Goal: Task Accomplishment & Management: Use online tool/utility

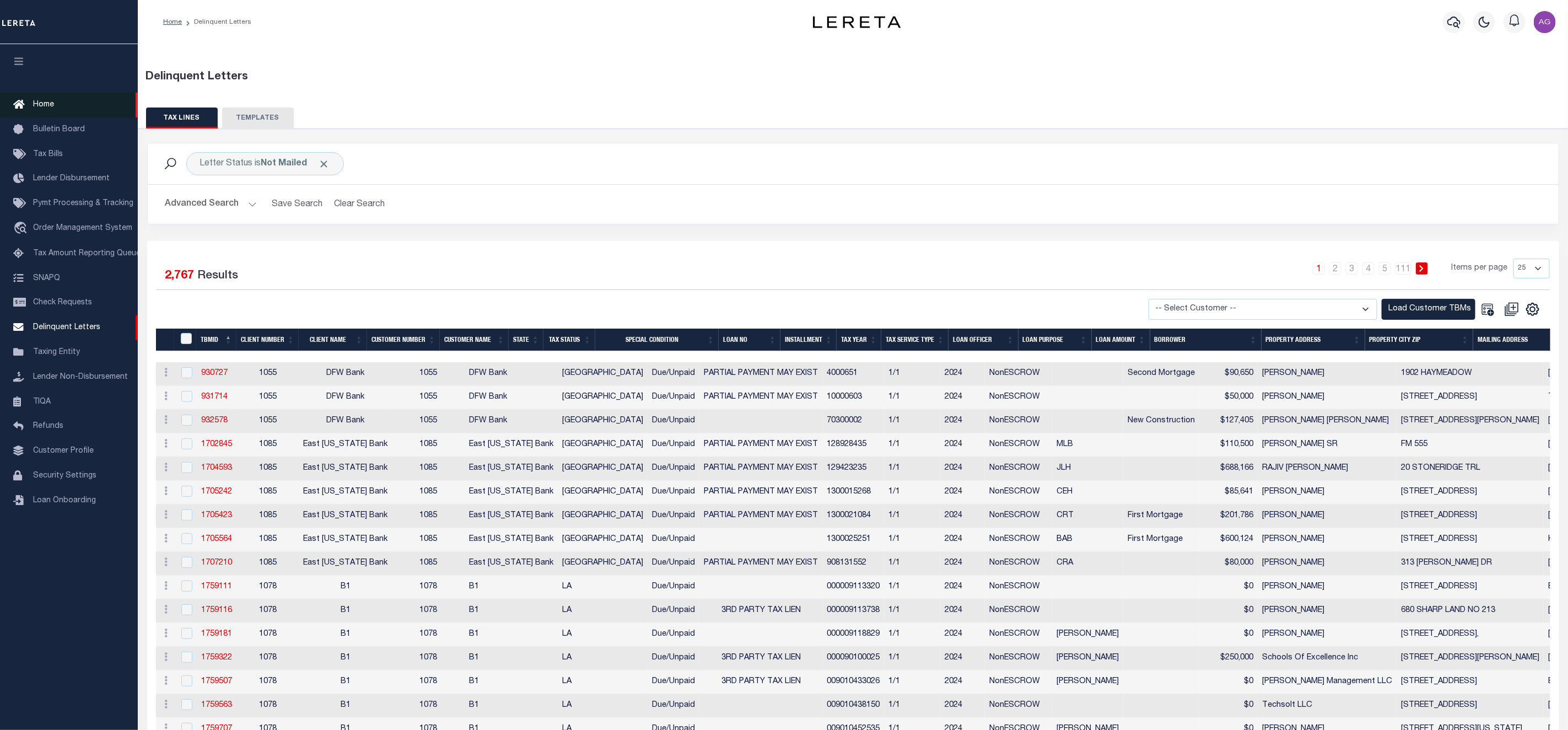
click at [50, 101] on span "Home" at bounding box center [44, 104] width 21 height 8
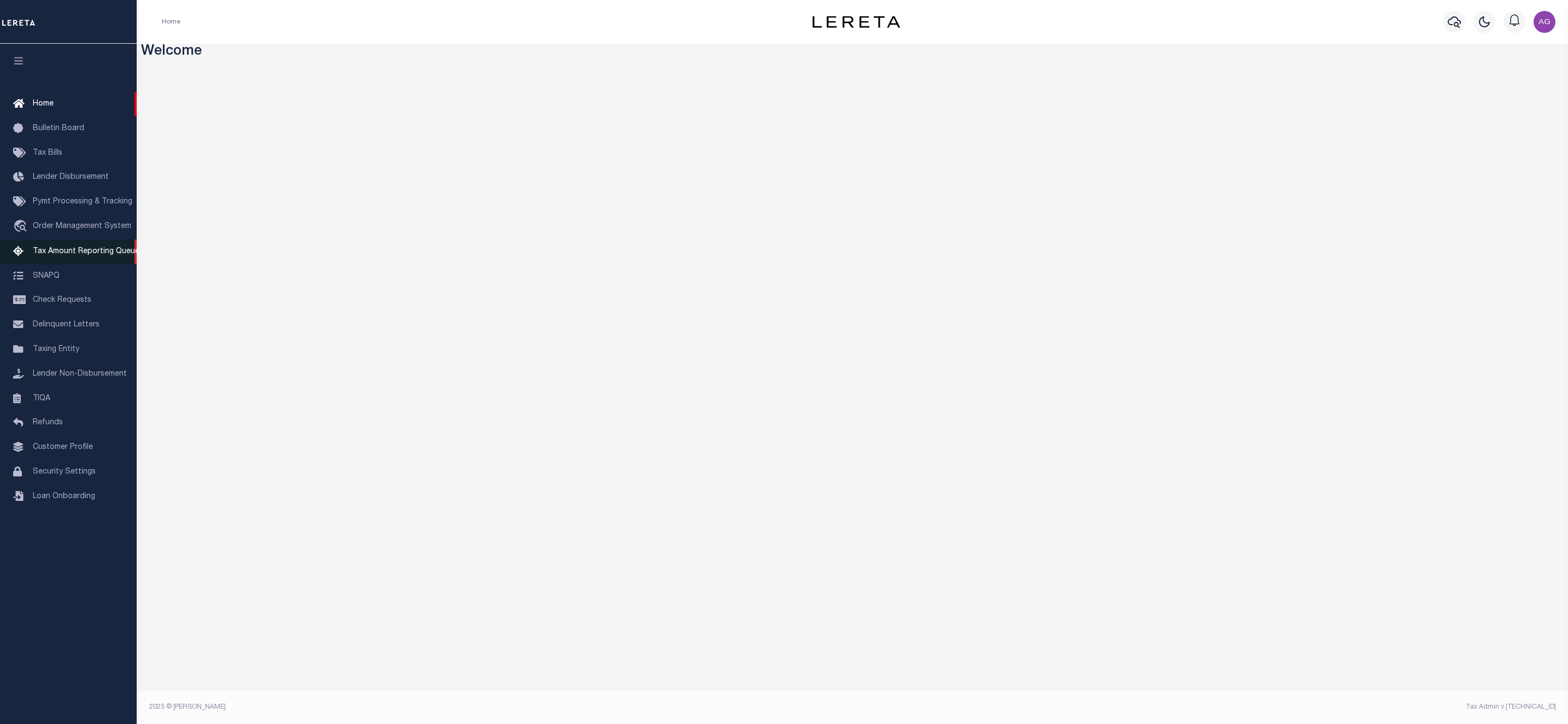
click at [85, 255] on span "Tax Amount Reporting Queue" at bounding box center [86, 251] width 107 height 8
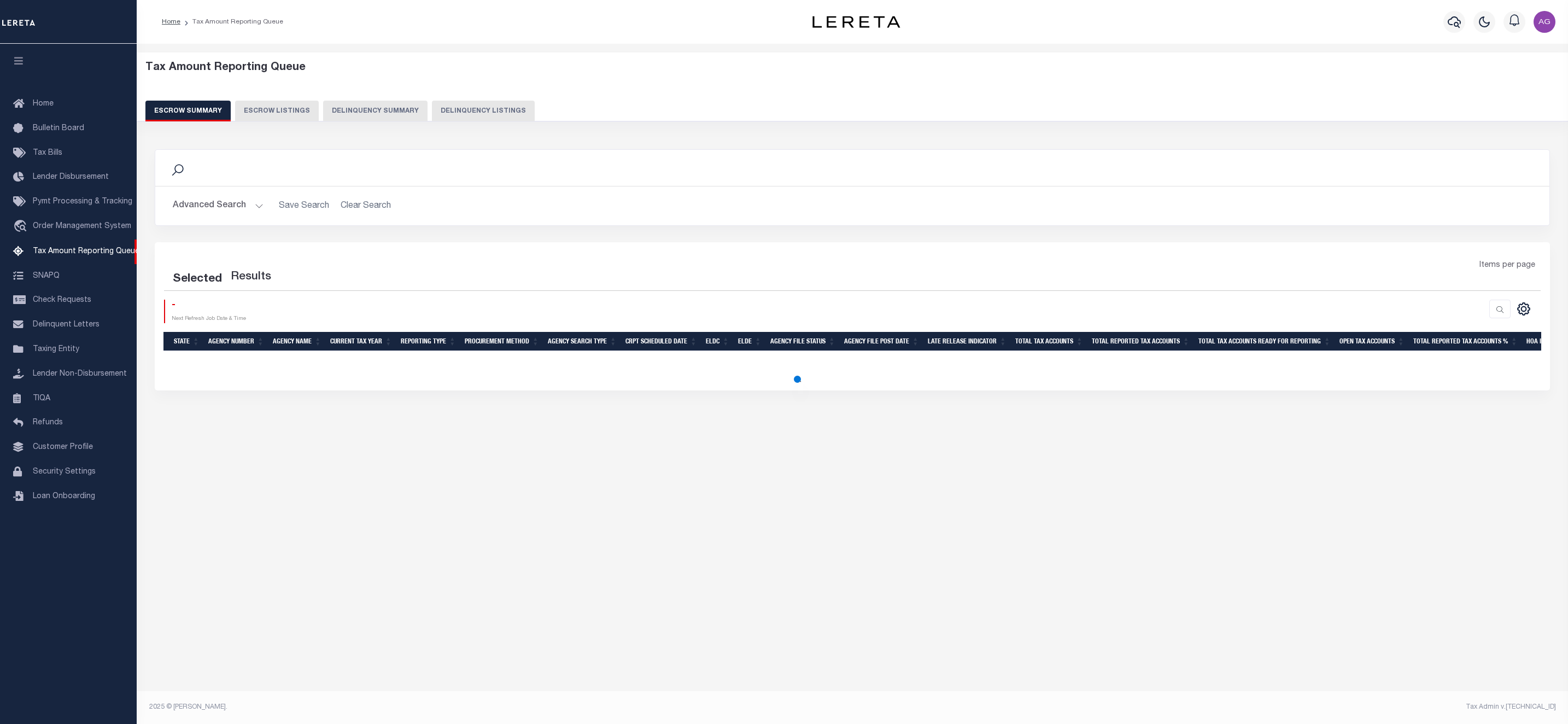
select select "100"
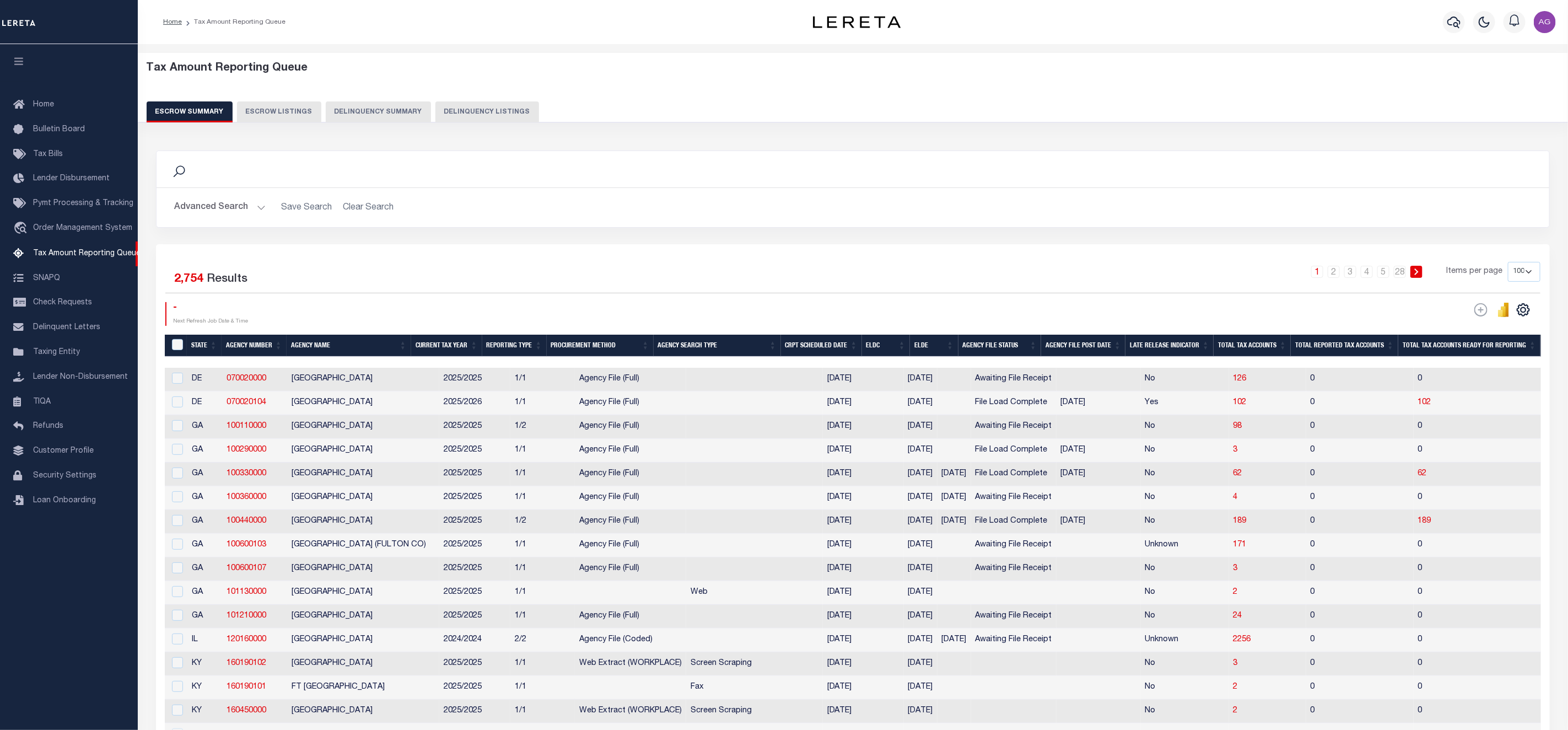
click at [397, 111] on button "Delinquency Summary" at bounding box center [379, 112] width 106 height 21
select select
select select "AnnualDelinquency"
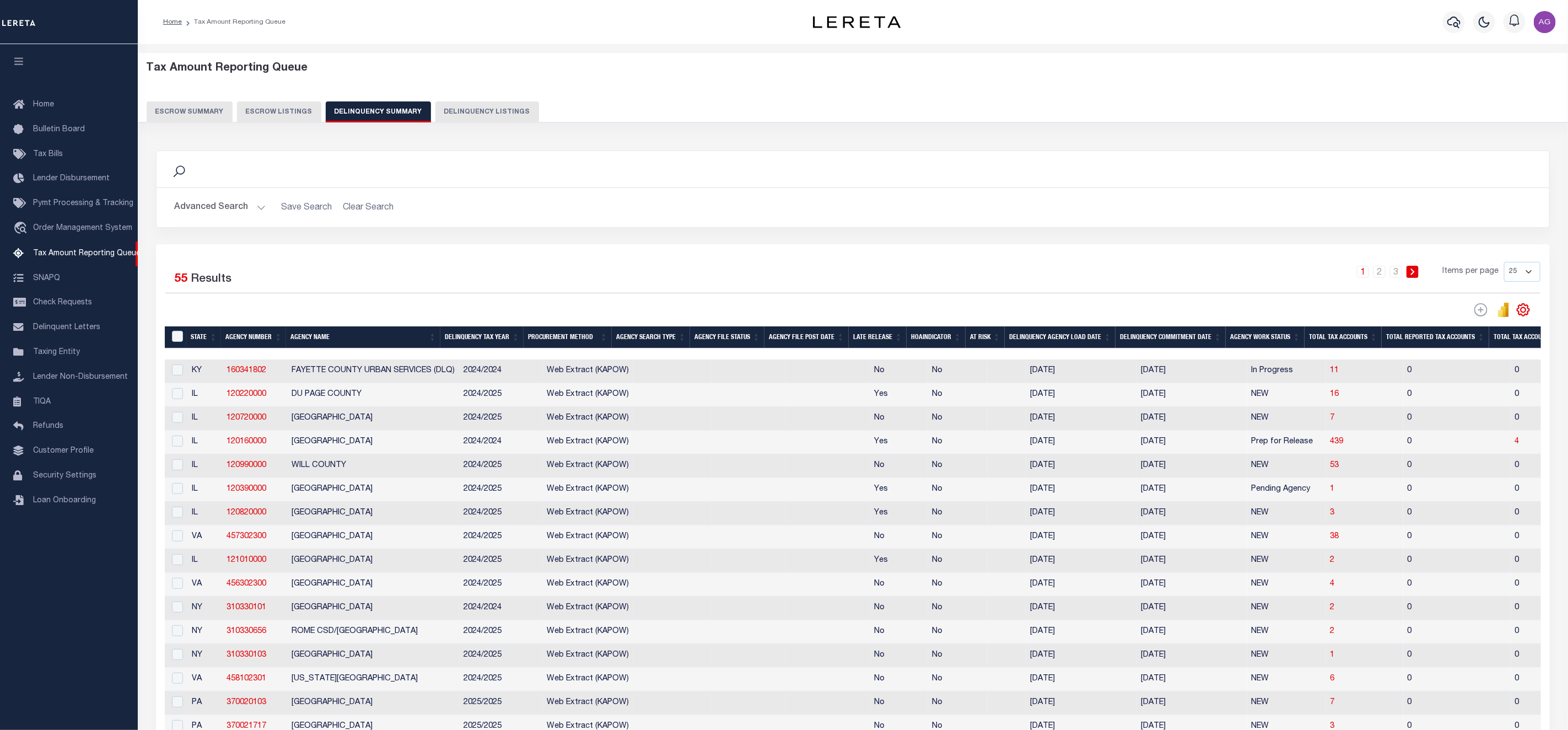
click at [1426, 343] on th "Total Reported Tax Accounts" at bounding box center [1435, 338] width 107 height 23
click at [209, 209] on button "Advanced Search" at bounding box center [220, 208] width 91 height 21
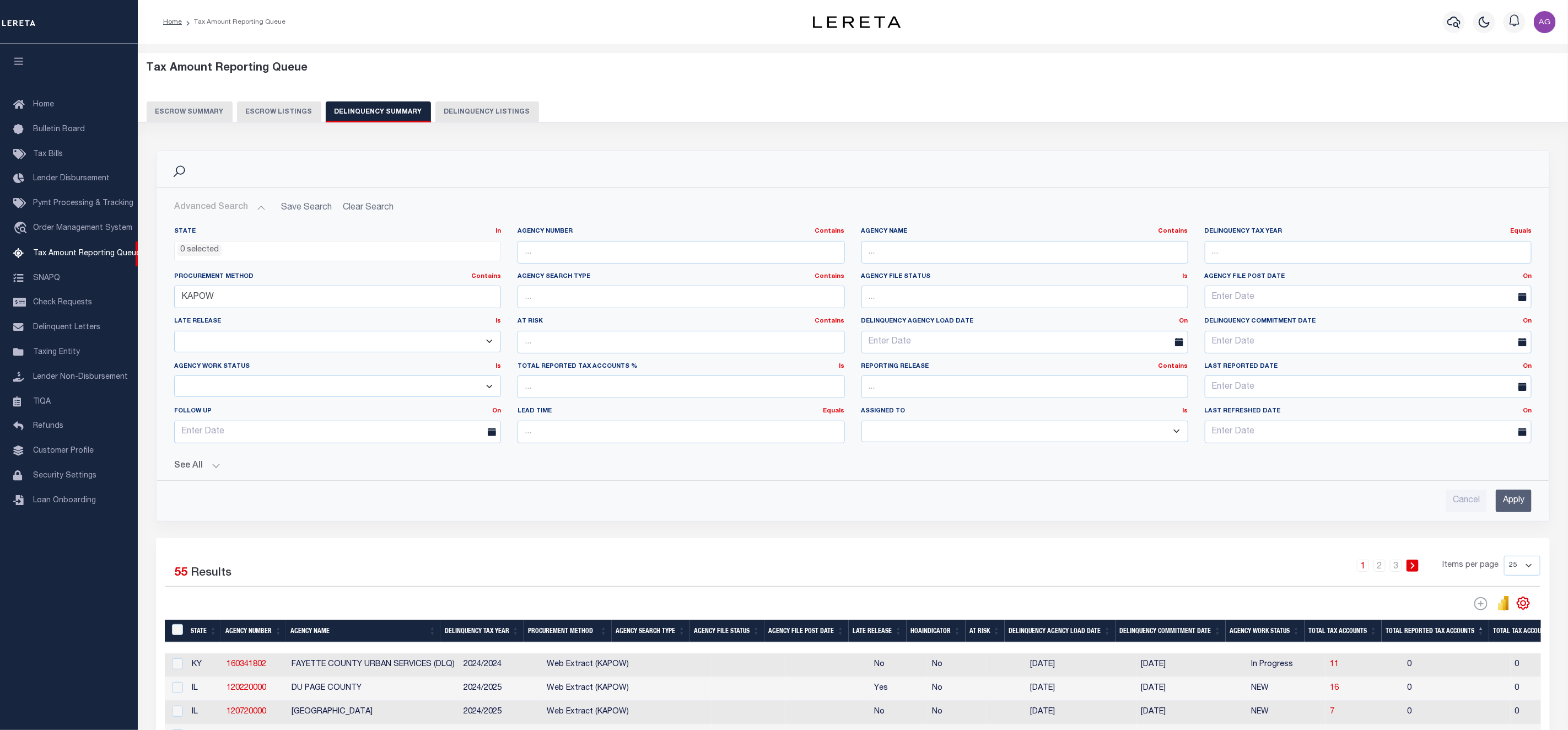
click at [214, 462] on div "See All Work Queue Is Is Contains --ALL-- Delinquent Is" at bounding box center [853, 462] width 1358 height 19
click at [239, 296] on input "KAPOW" at bounding box center [338, 297] width 327 height 23
click at [202, 468] on button "See All" at bounding box center [853, 466] width 1358 height 10
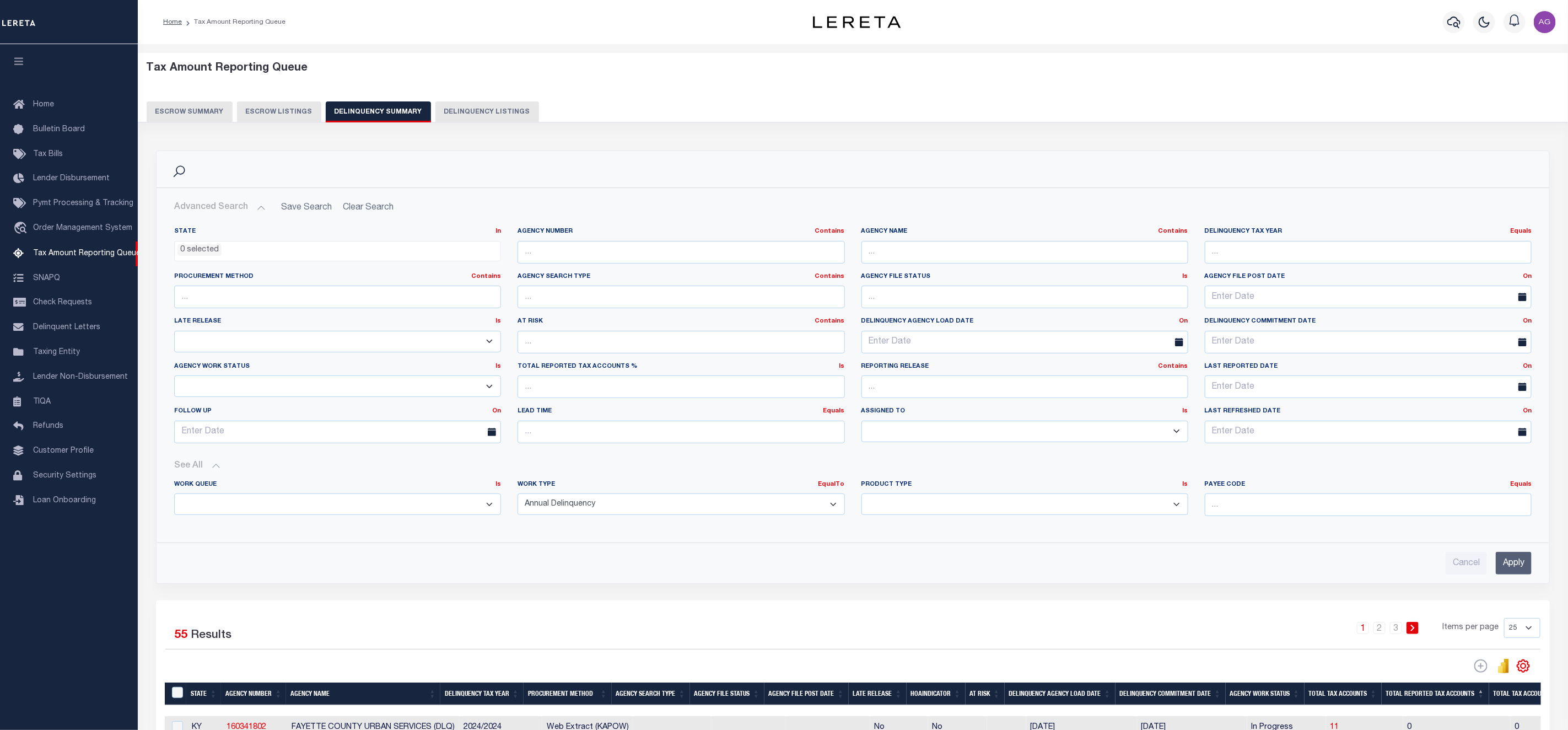
click at [1520, 572] on input "Apply" at bounding box center [1514, 563] width 36 height 23
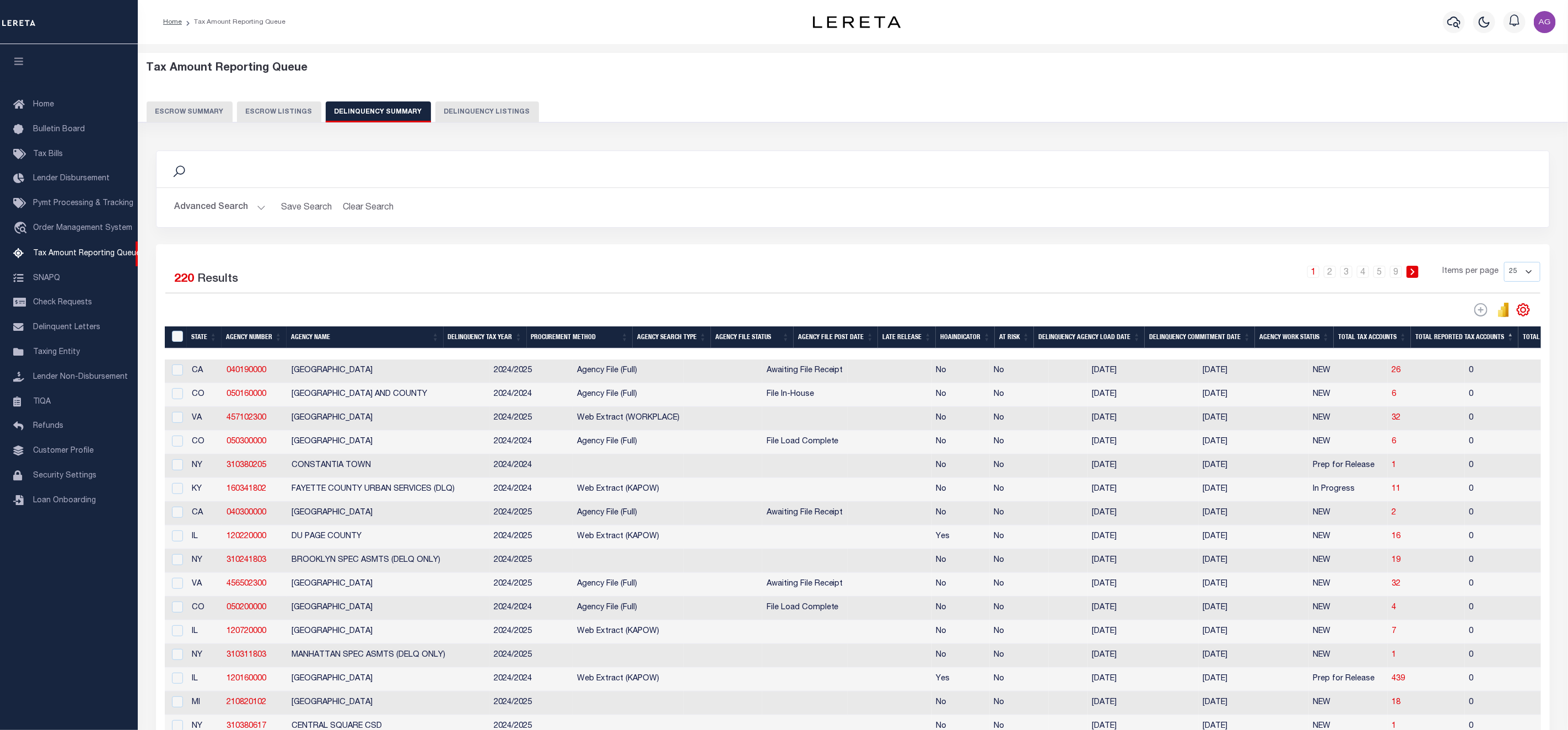
click at [1450, 339] on th "Total Reported Tax Accounts" at bounding box center [1464, 338] width 107 height 23
click at [1386, 343] on th "Total Tax Accounts" at bounding box center [1373, 338] width 77 height 23
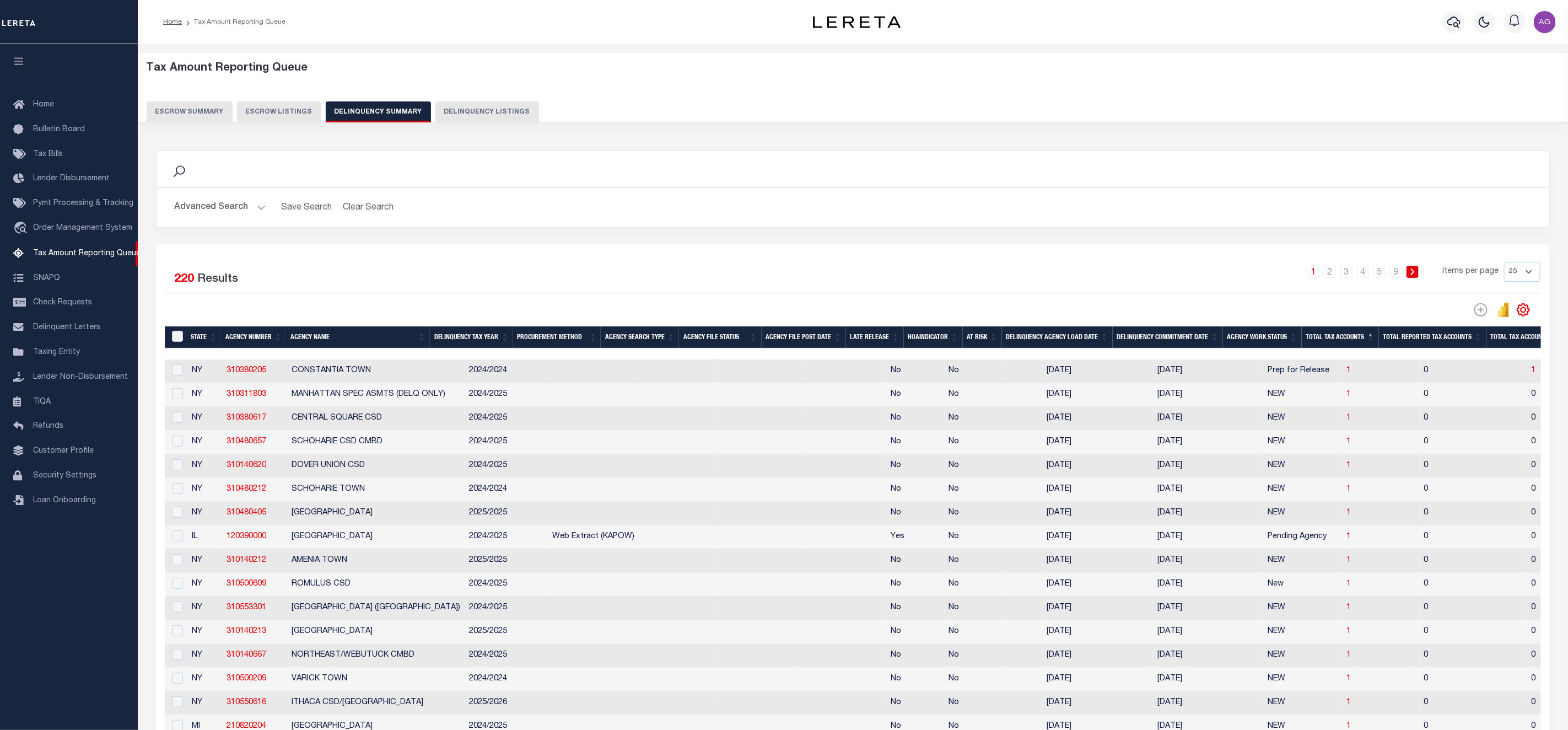
click at [1360, 344] on th "Total Tax Accounts" at bounding box center [1341, 338] width 77 height 23
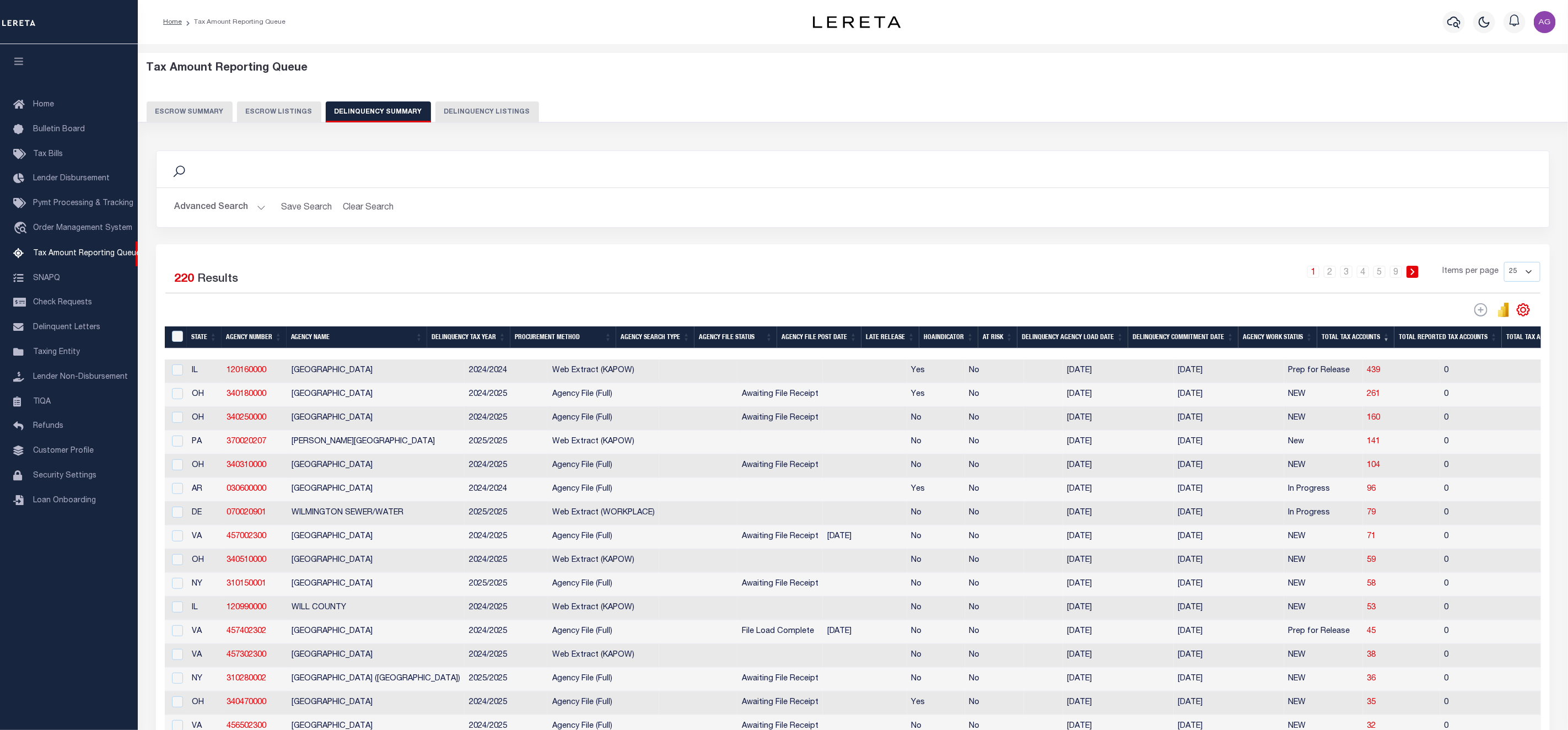
click at [1453, 341] on th "Total Reported Tax Accounts" at bounding box center [1448, 338] width 107 height 23
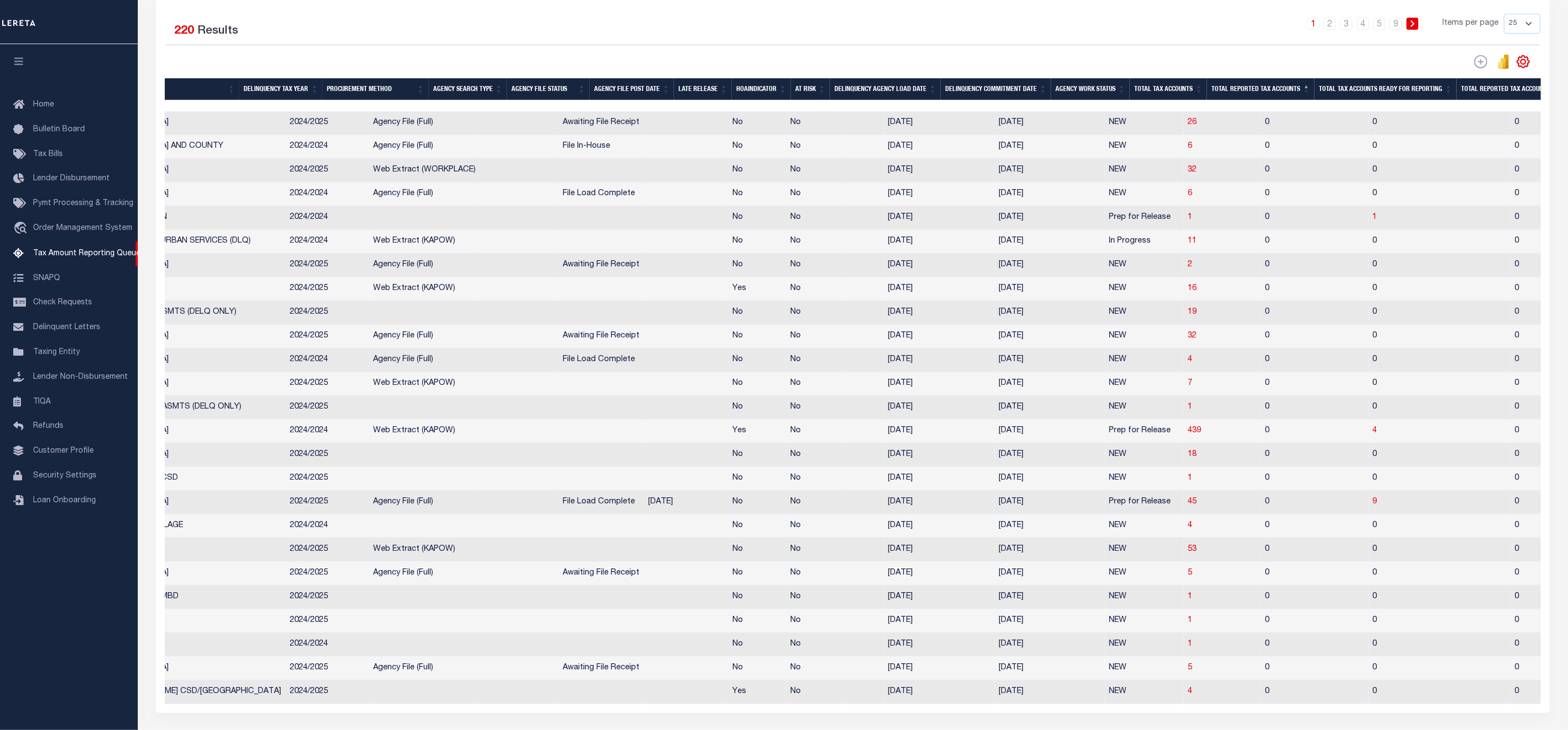
scroll to position [0, 210]
click at [1388, 95] on th "Total Tax Accounts Ready For Reporting" at bounding box center [1379, 90] width 142 height 23
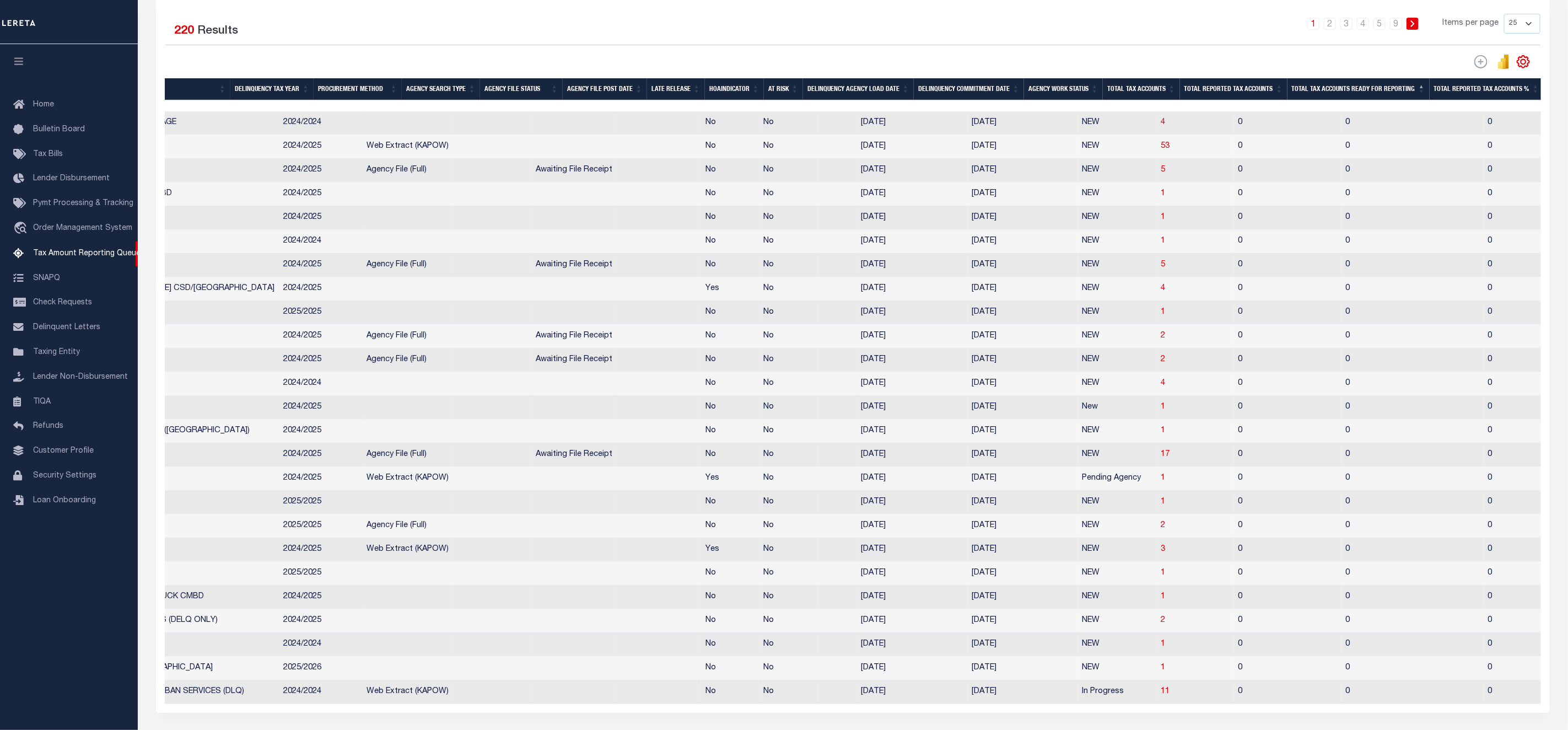
click at [1388, 93] on th "Total Tax Accounts Ready For Reporting" at bounding box center [1359, 90] width 142 height 23
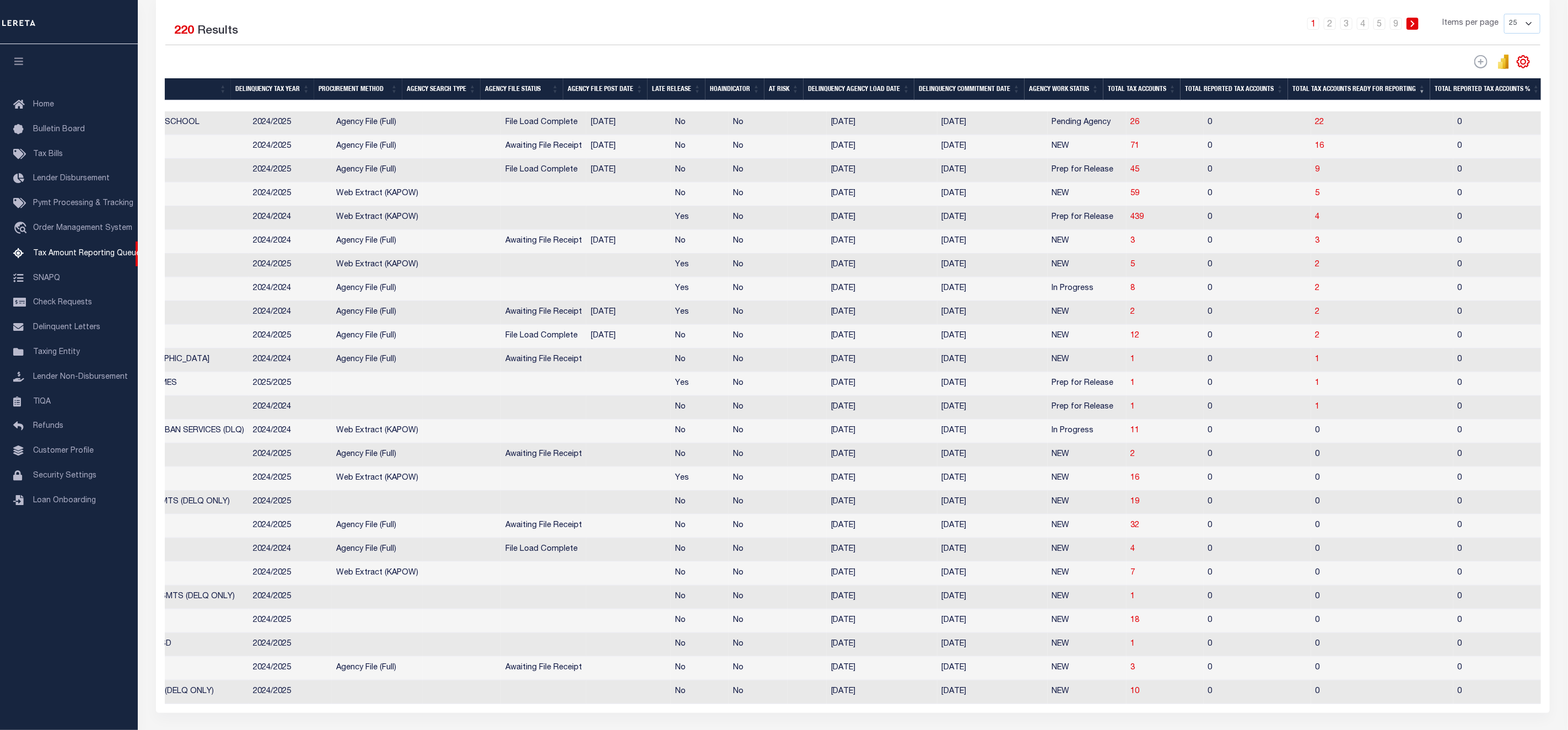
scroll to position [0, 0]
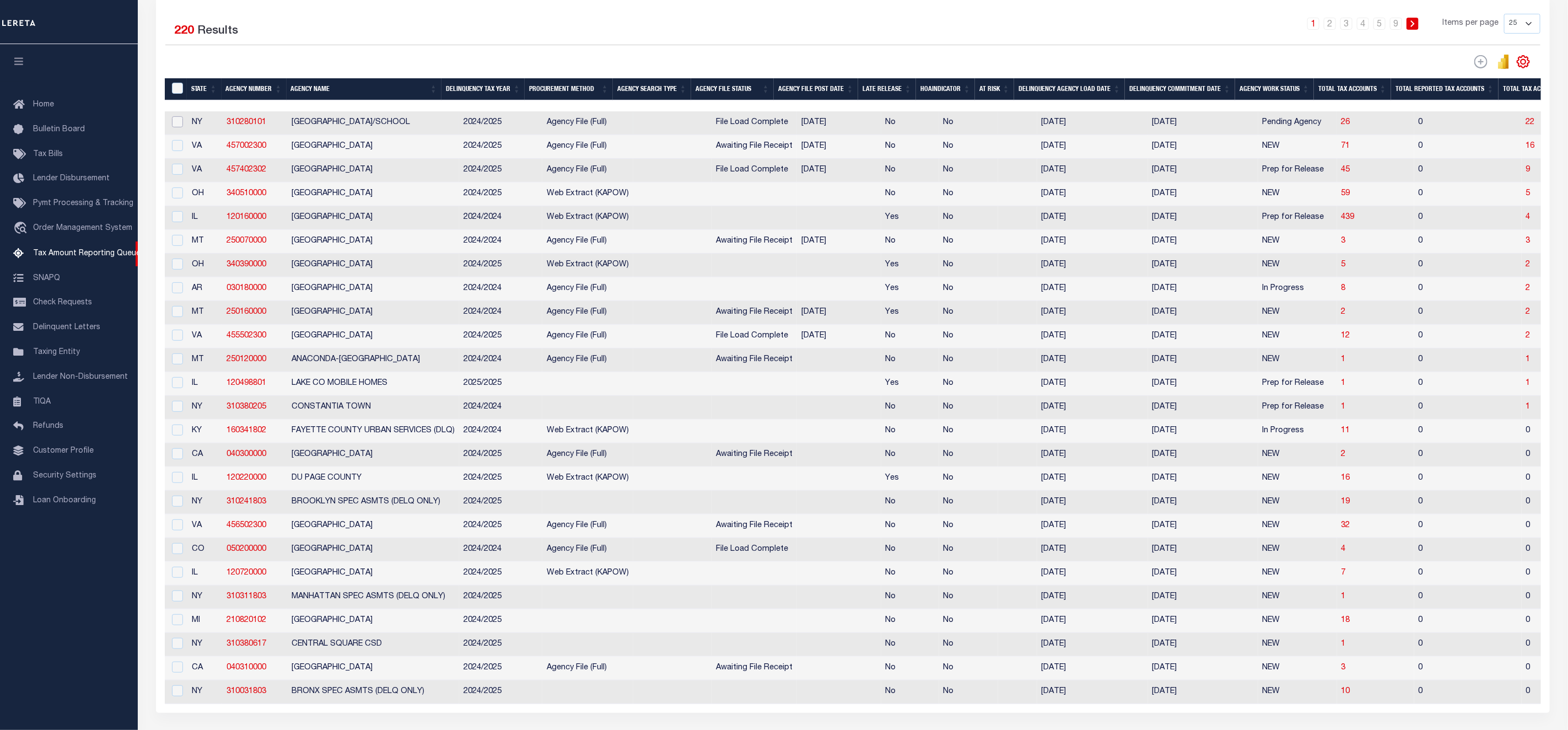
click at [179, 126] on input "checkbox" at bounding box center [177, 122] width 11 height 11
checkbox input "true"
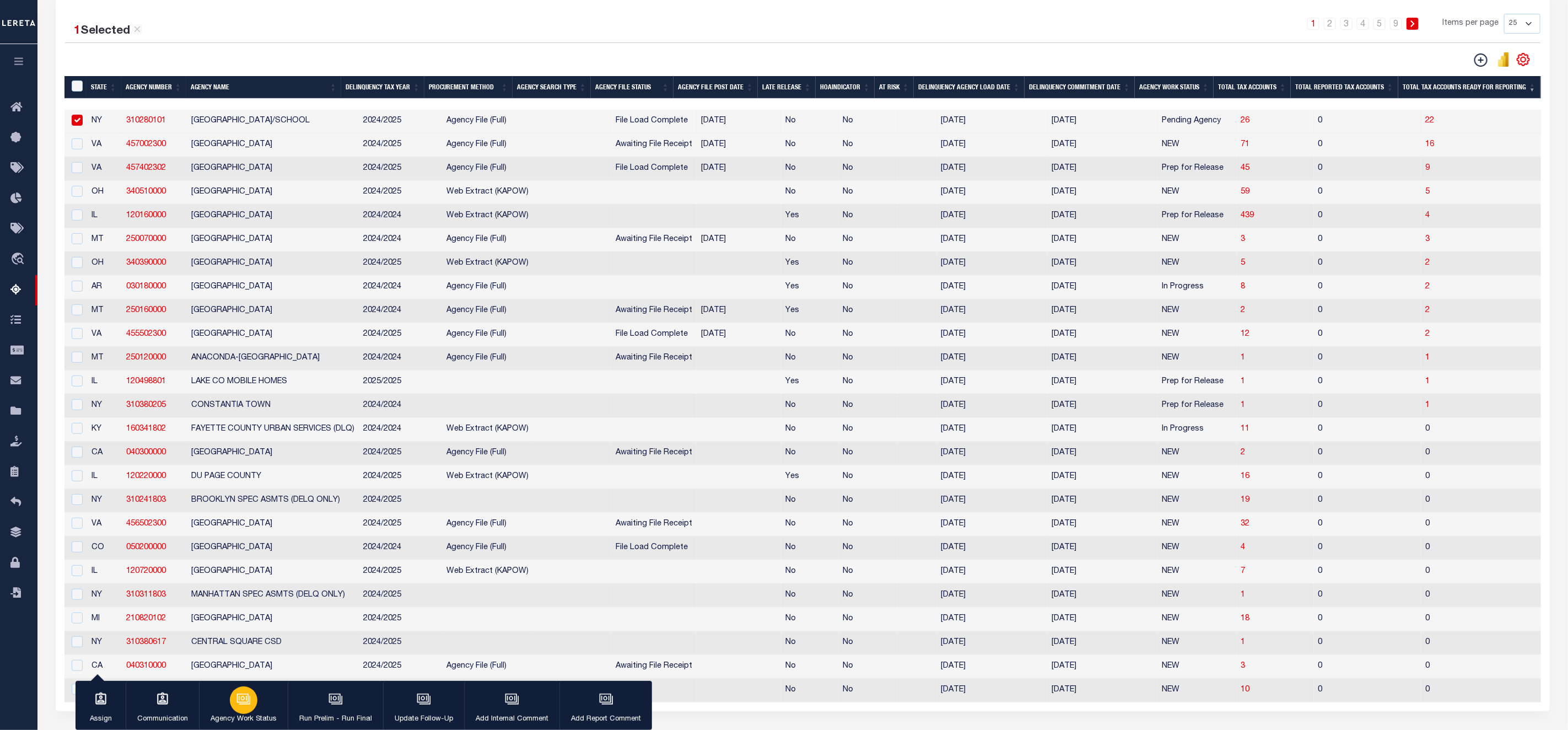
click at [240, 701] on icon "button" at bounding box center [242, 699] width 8 height 5
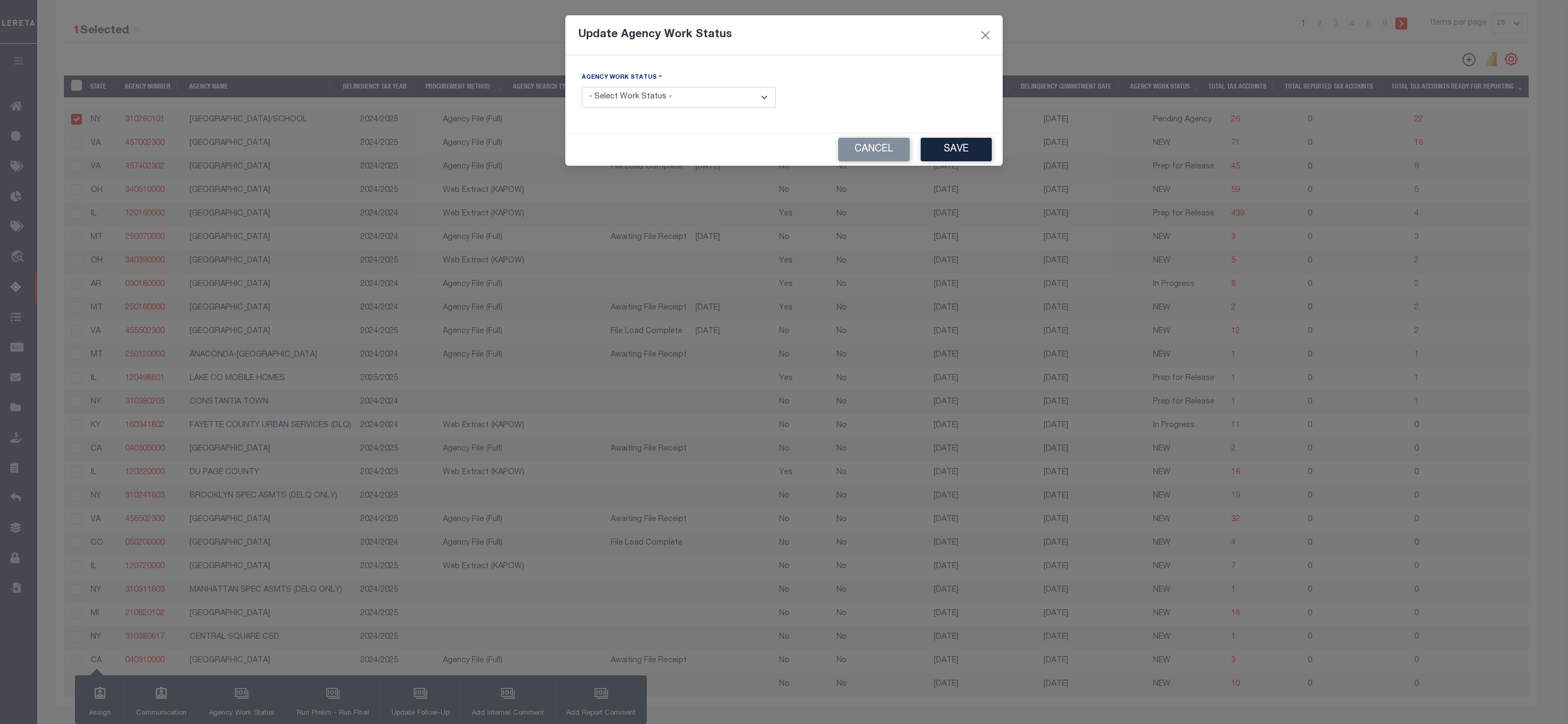
click at [658, 107] on select "- Select Work Status - In Progress Pending Agency Follow-up Pending QC Ready fo…" at bounding box center [679, 97] width 194 height 21
select select "7"
click at [582, 88] on select "- Select Work Status - In Progress Pending Agency Follow-up Pending QC Ready fo…" at bounding box center [679, 97] width 194 height 21
click at [963, 147] on button "Save" at bounding box center [956, 149] width 71 height 24
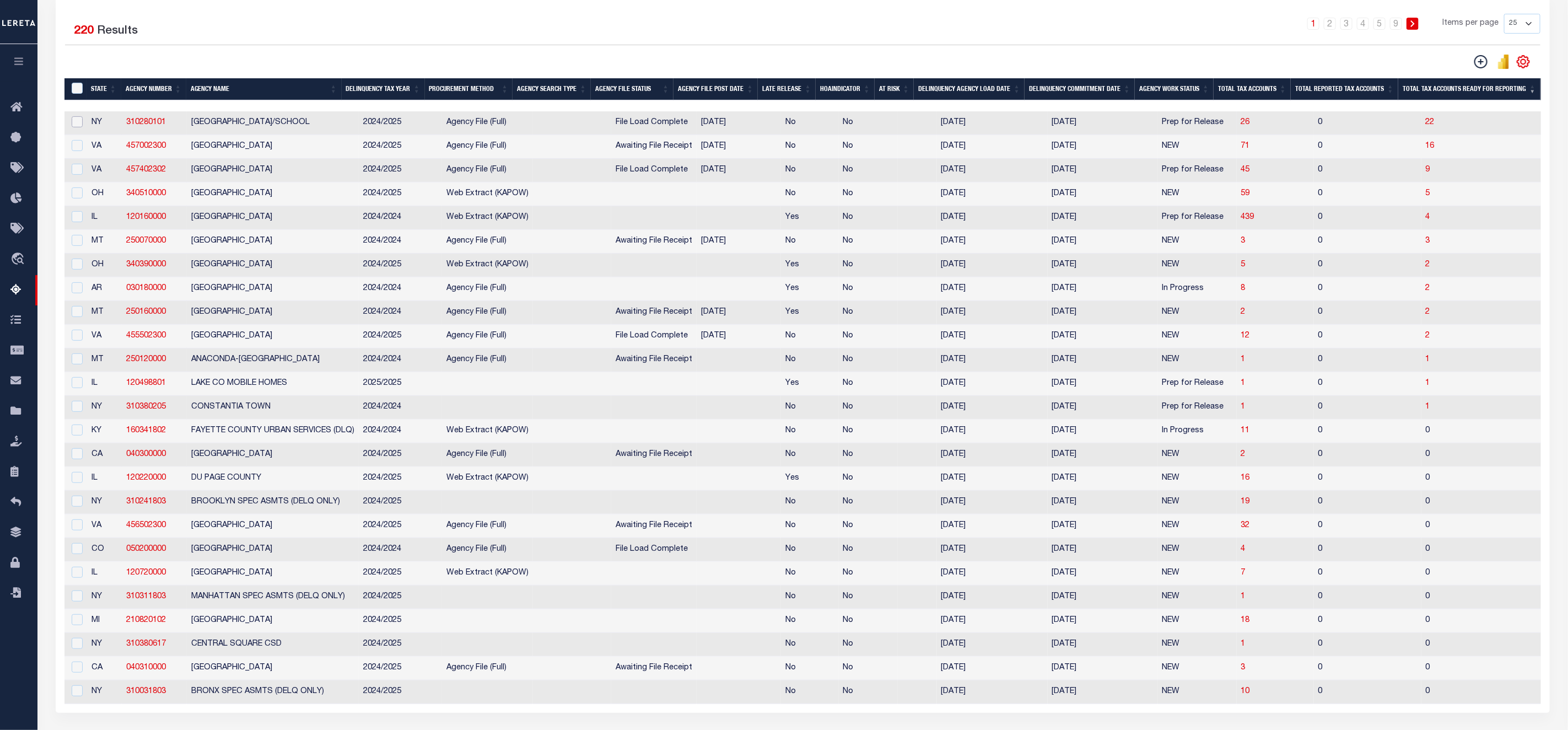
click at [76, 123] on input "checkbox" at bounding box center [77, 122] width 11 height 11
checkbox input "true"
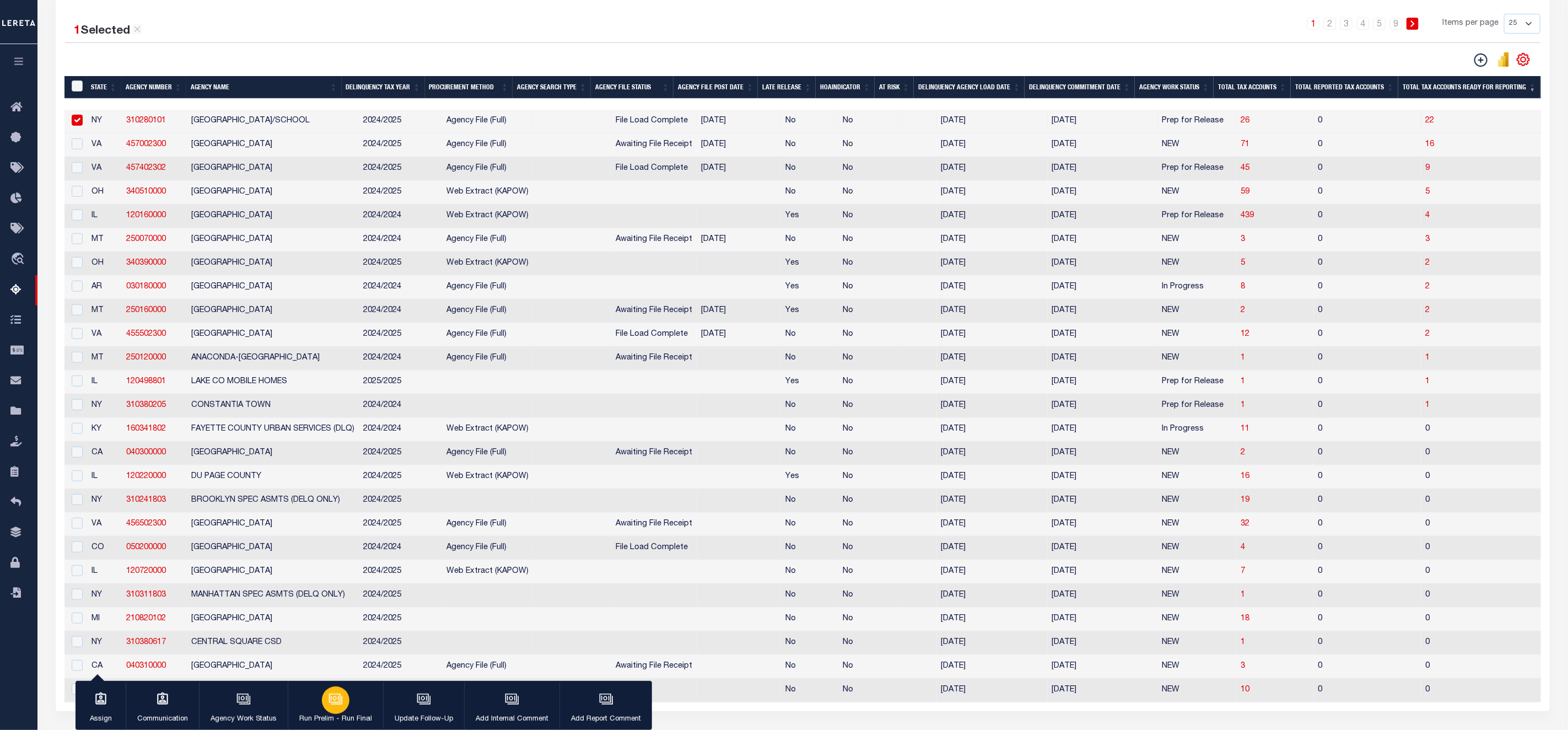
click at [336, 704] on icon "button" at bounding box center [335, 699] width 14 height 14
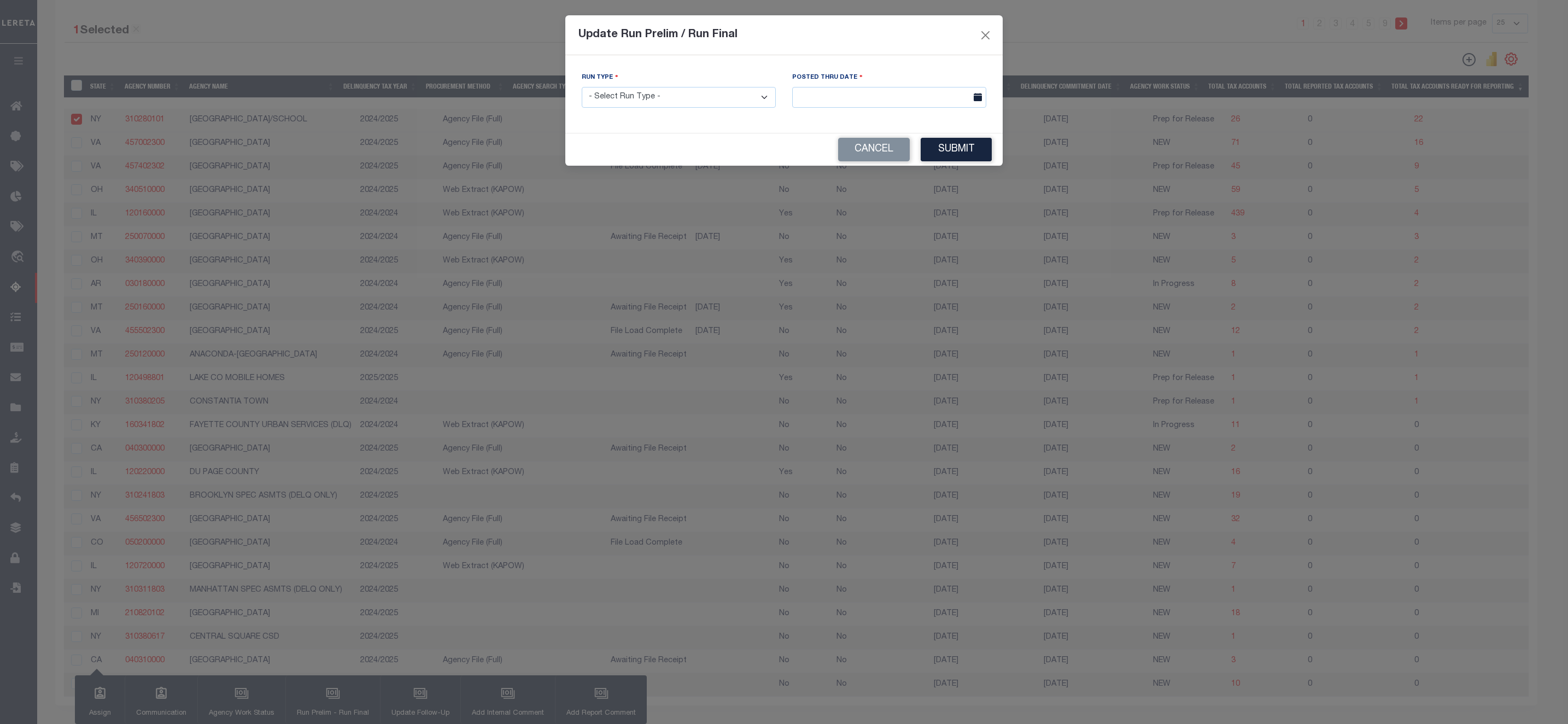
click at [704, 104] on select "- Select Run Type - Prelim Run Final Run" at bounding box center [679, 97] width 194 height 21
select select "P"
click at [582, 88] on select "- Select Run Type - Prelim Run Final Run" at bounding box center [679, 97] width 194 height 21
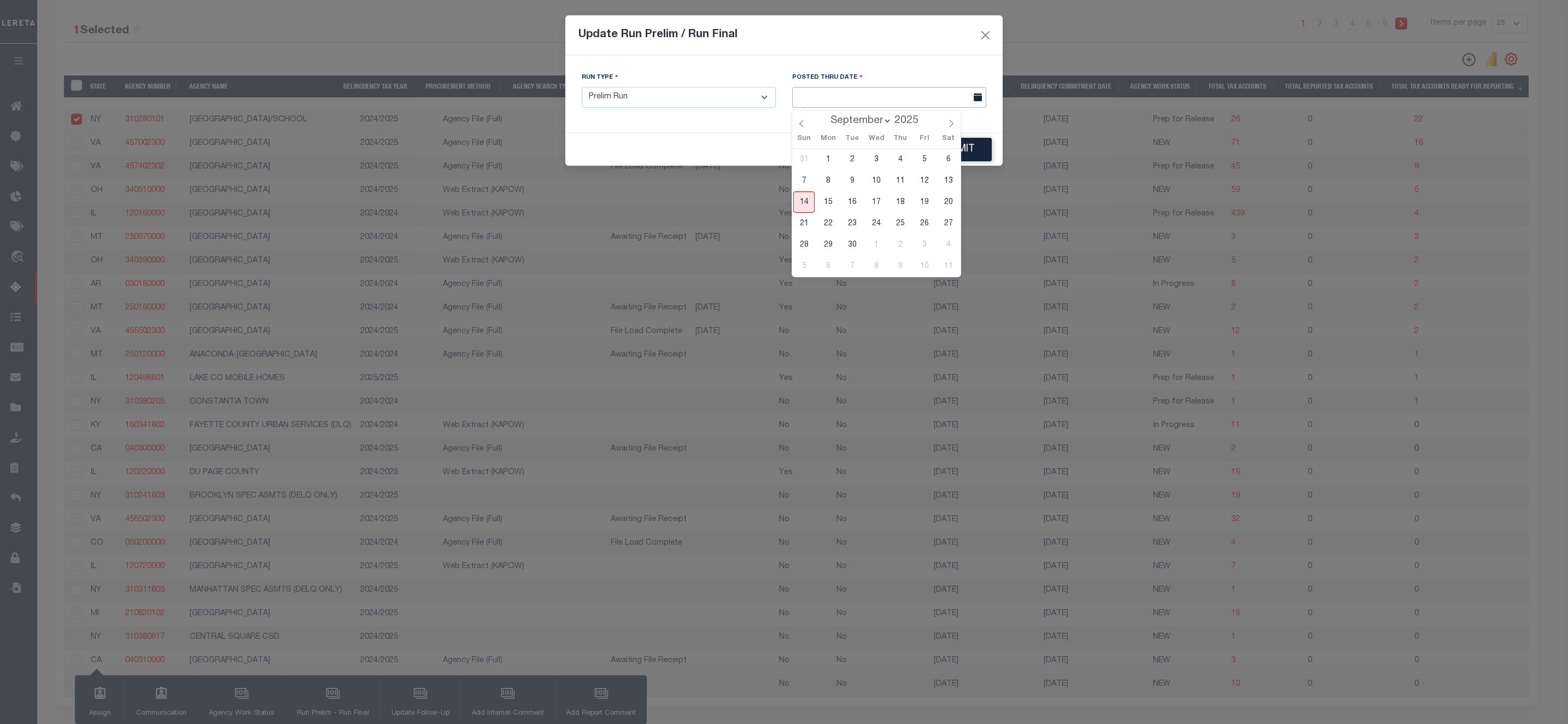
click at [841, 97] on input "text" at bounding box center [889, 97] width 194 height 21
click at [805, 203] on span "14" at bounding box center [803, 202] width 21 height 21
type input "09/14/2025"
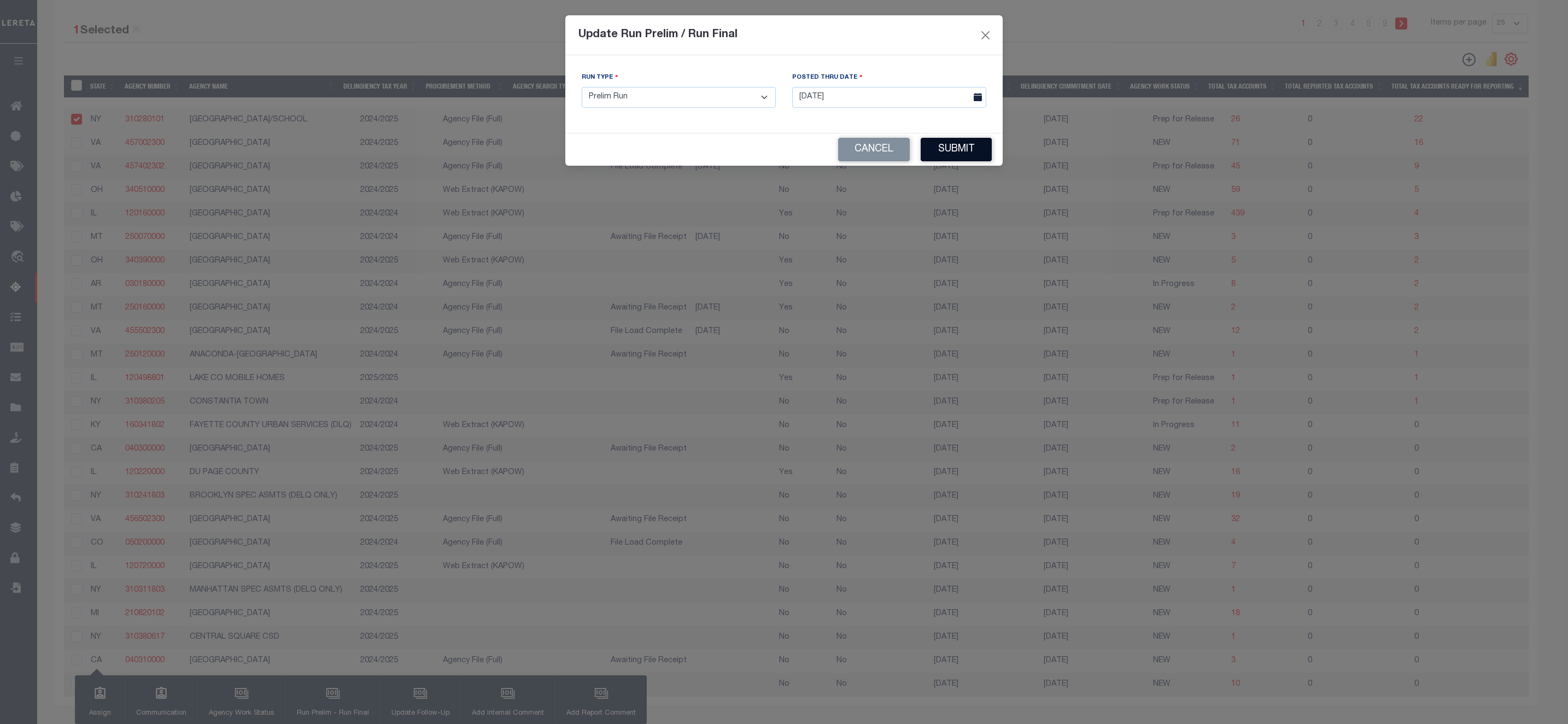
click at [968, 150] on button "Submit" at bounding box center [956, 149] width 71 height 24
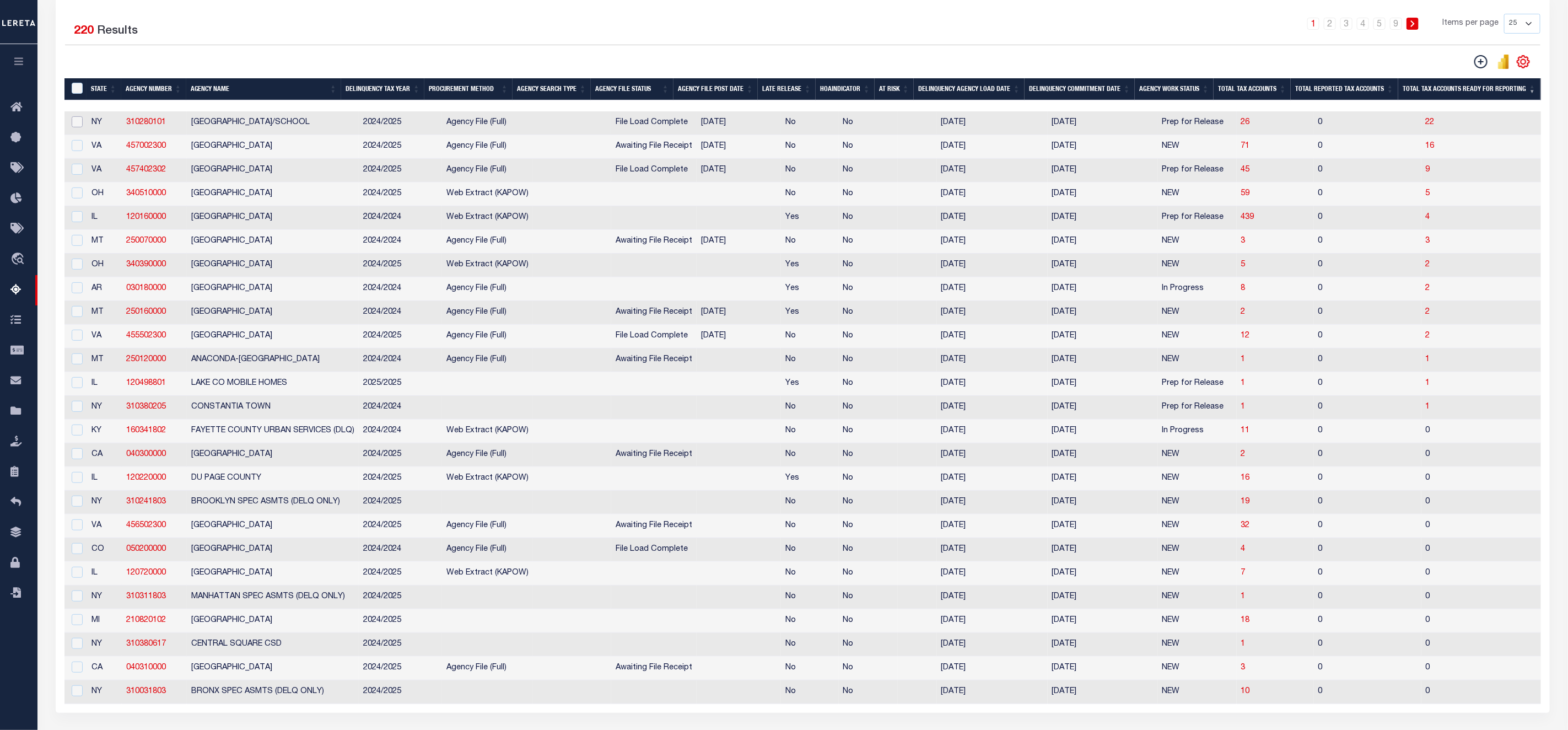
click at [75, 127] on input "checkbox" at bounding box center [77, 122] width 11 height 11
checkbox input "true"
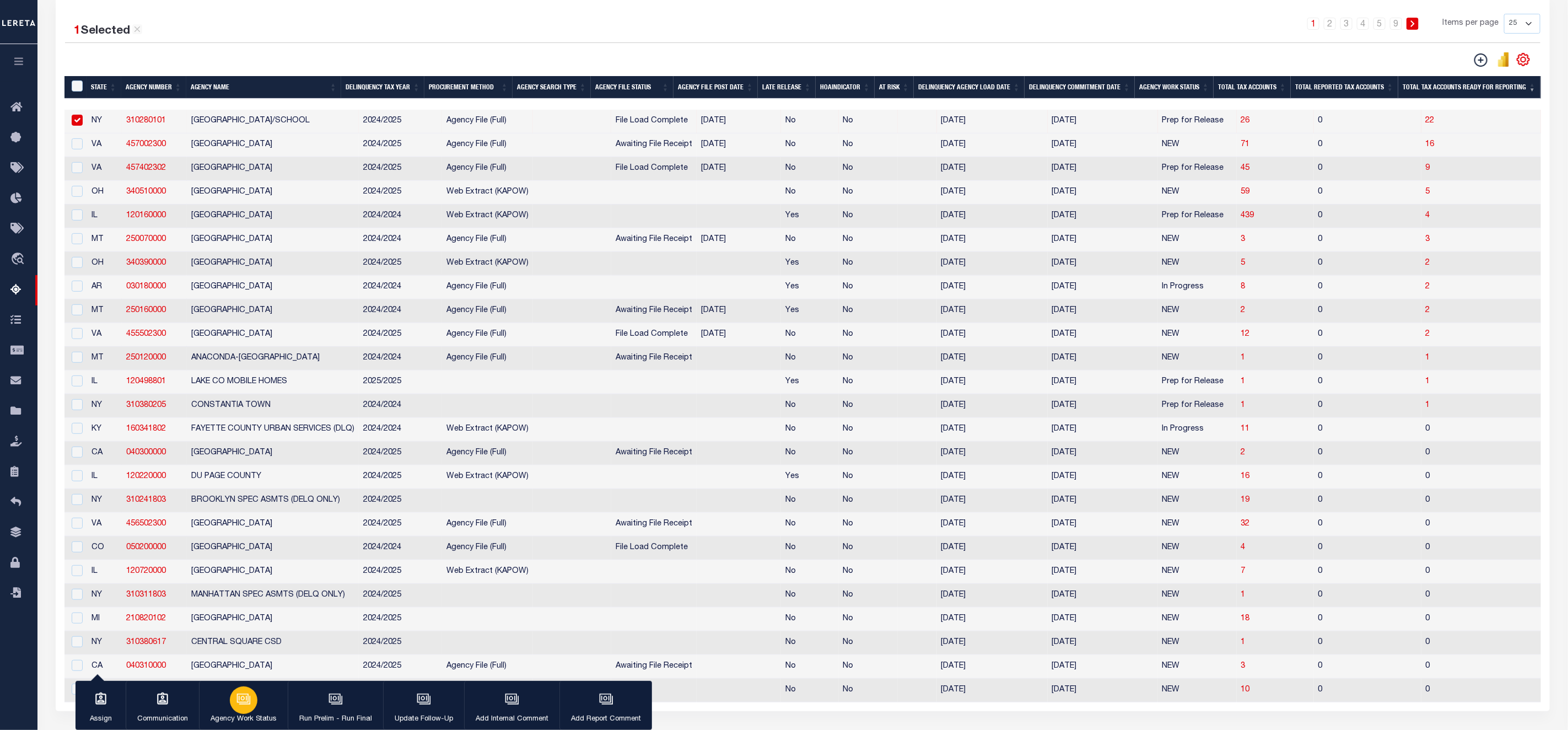
click at [257, 707] on button "Agency Work Status" at bounding box center [243, 705] width 89 height 50
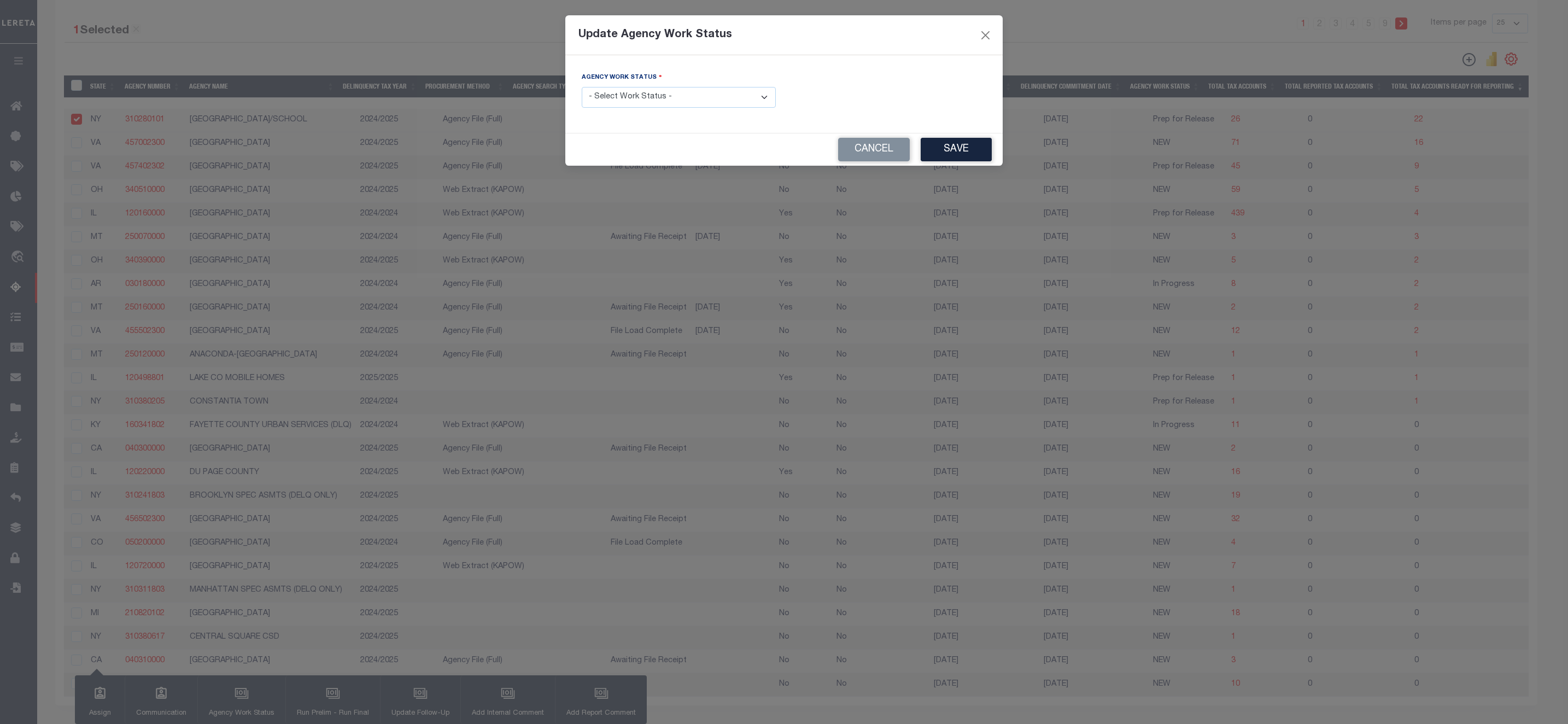
click at [643, 97] on select "- Select Work Status - In Progress Pending Agency Follow-up Pending QC Ready fo…" at bounding box center [679, 97] width 194 height 21
select select "3"
click at [582, 88] on select "- Select Work Status - In Progress Pending Agency Follow-up Pending QC Ready fo…" at bounding box center [679, 97] width 194 height 21
click at [945, 146] on button "Save" at bounding box center [956, 149] width 71 height 24
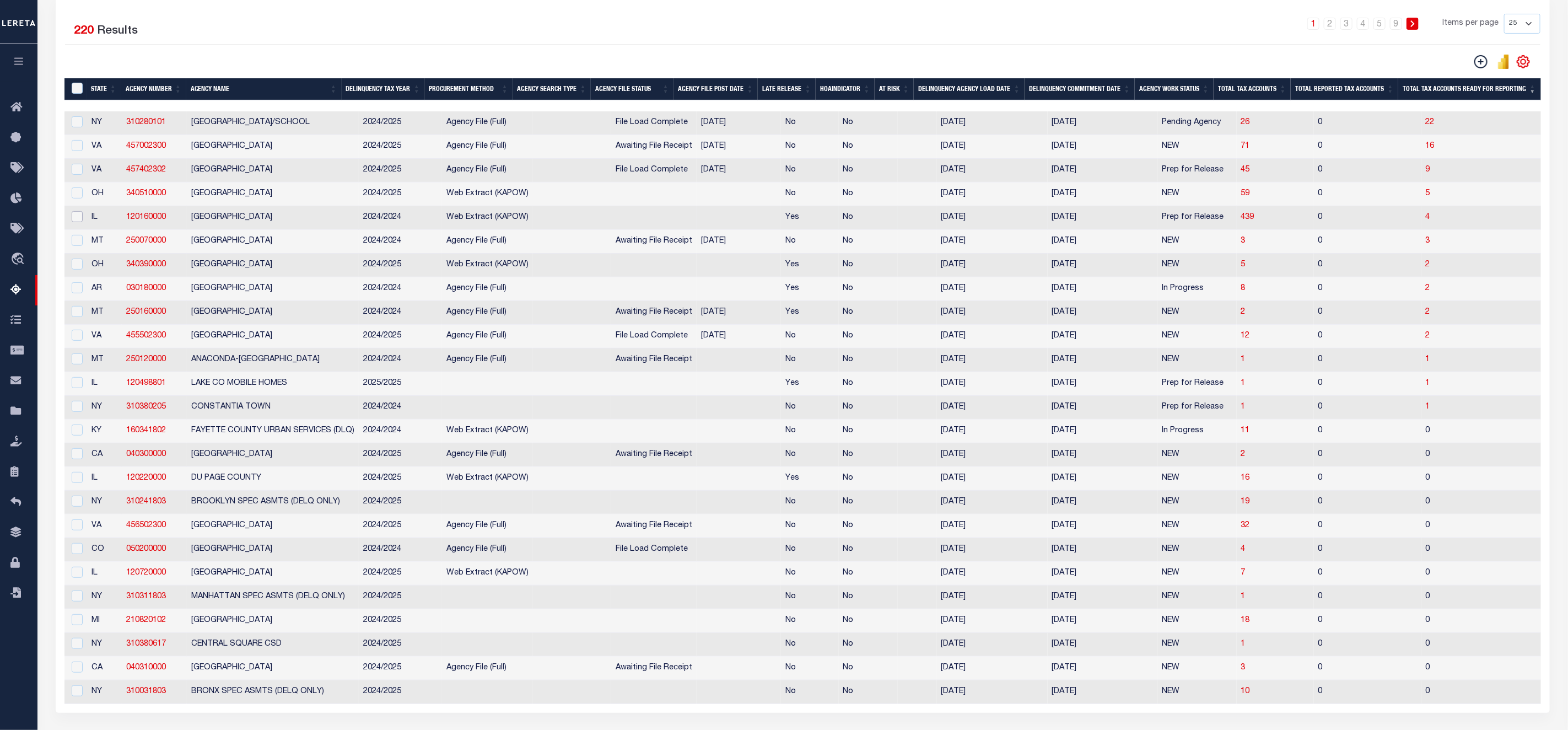
click at [75, 222] on input "checkbox" at bounding box center [77, 217] width 11 height 11
checkbox input "true"
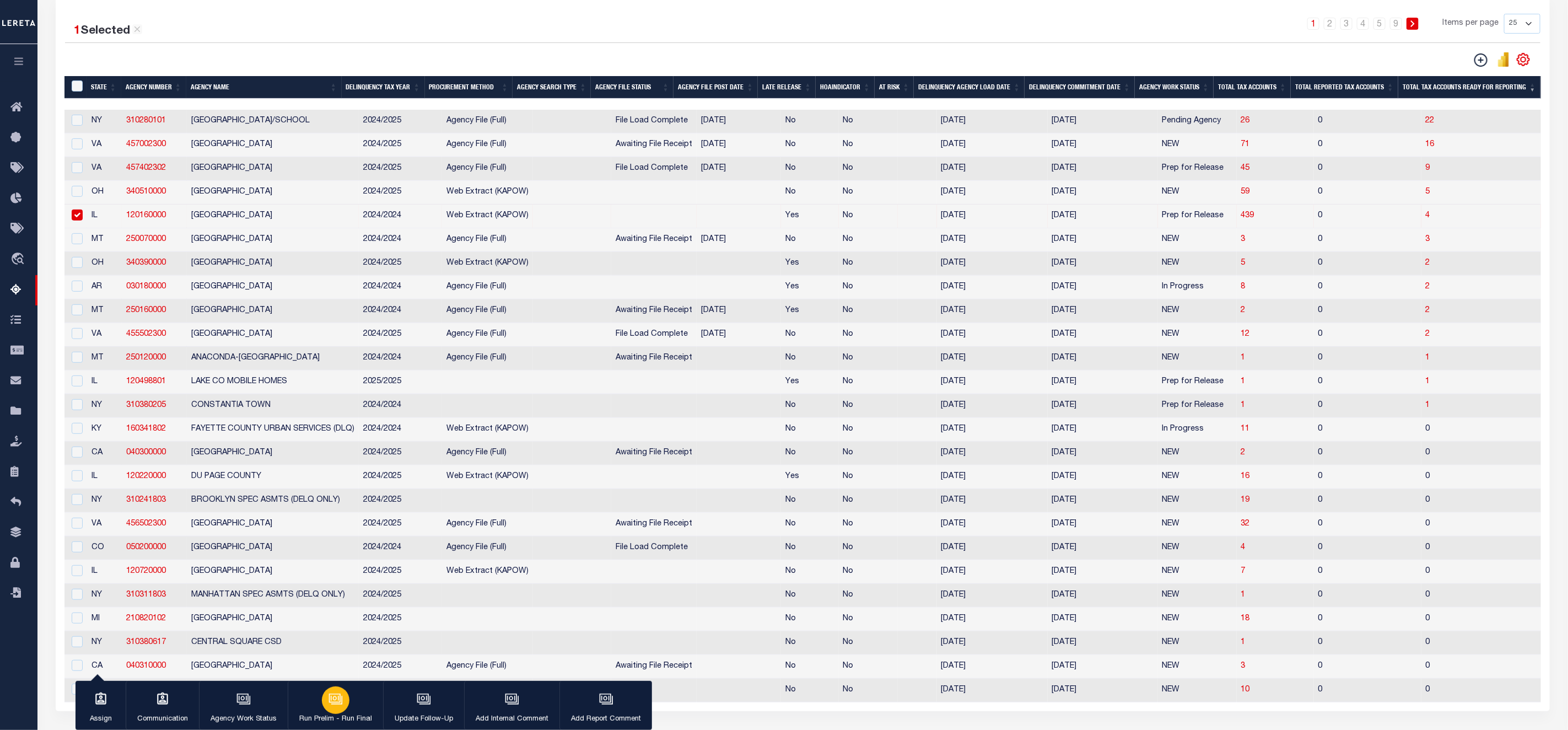
click at [330, 701] on icon "button" at bounding box center [335, 699] width 14 height 14
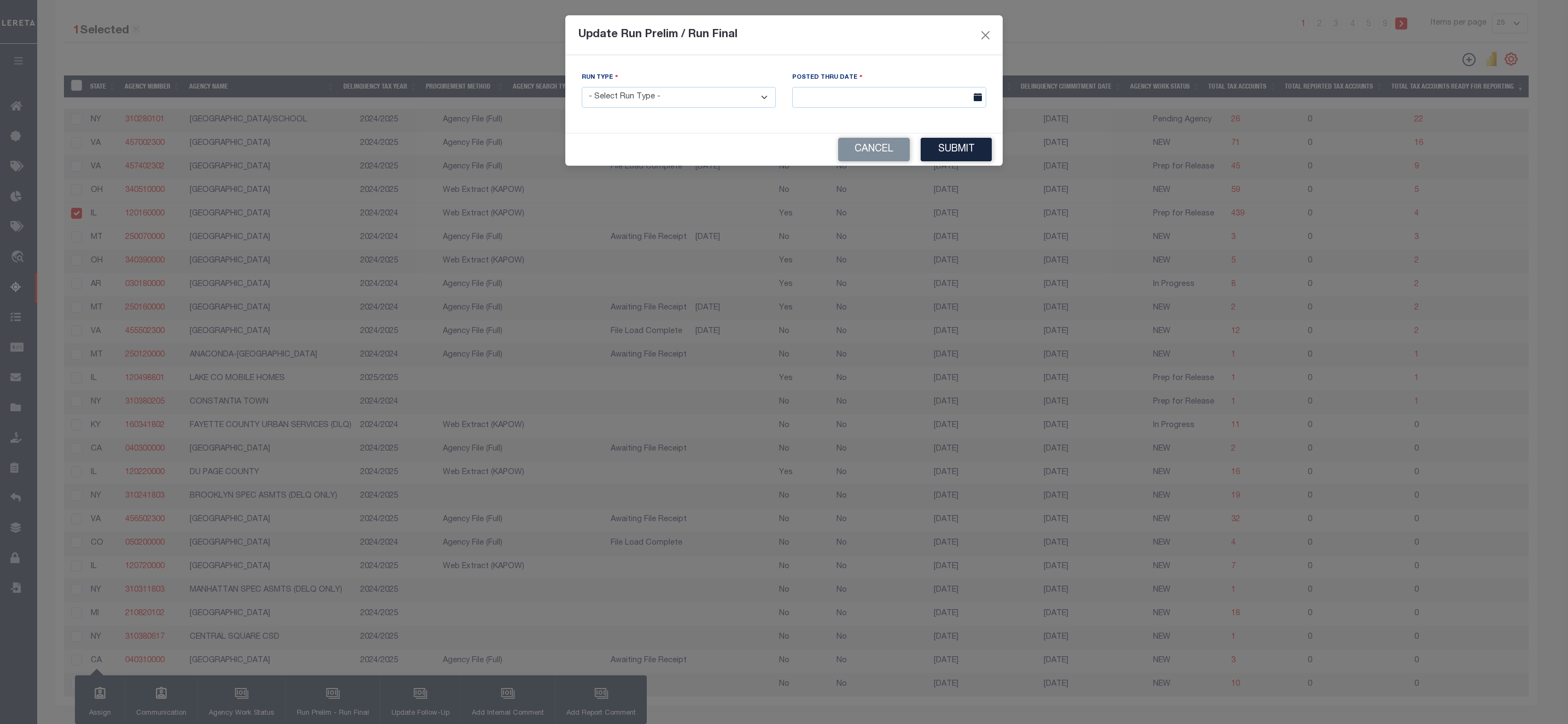
click at [719, 97] on select "- Select Run Type - Prelim Run Final Run" at bounding box center [679, 97] width 194 height 21
select select "P"
click at [582, 88] on select "- Select Run Type - Prelim Run Final Run" at bounding box center [679, 97] width 194 height 21
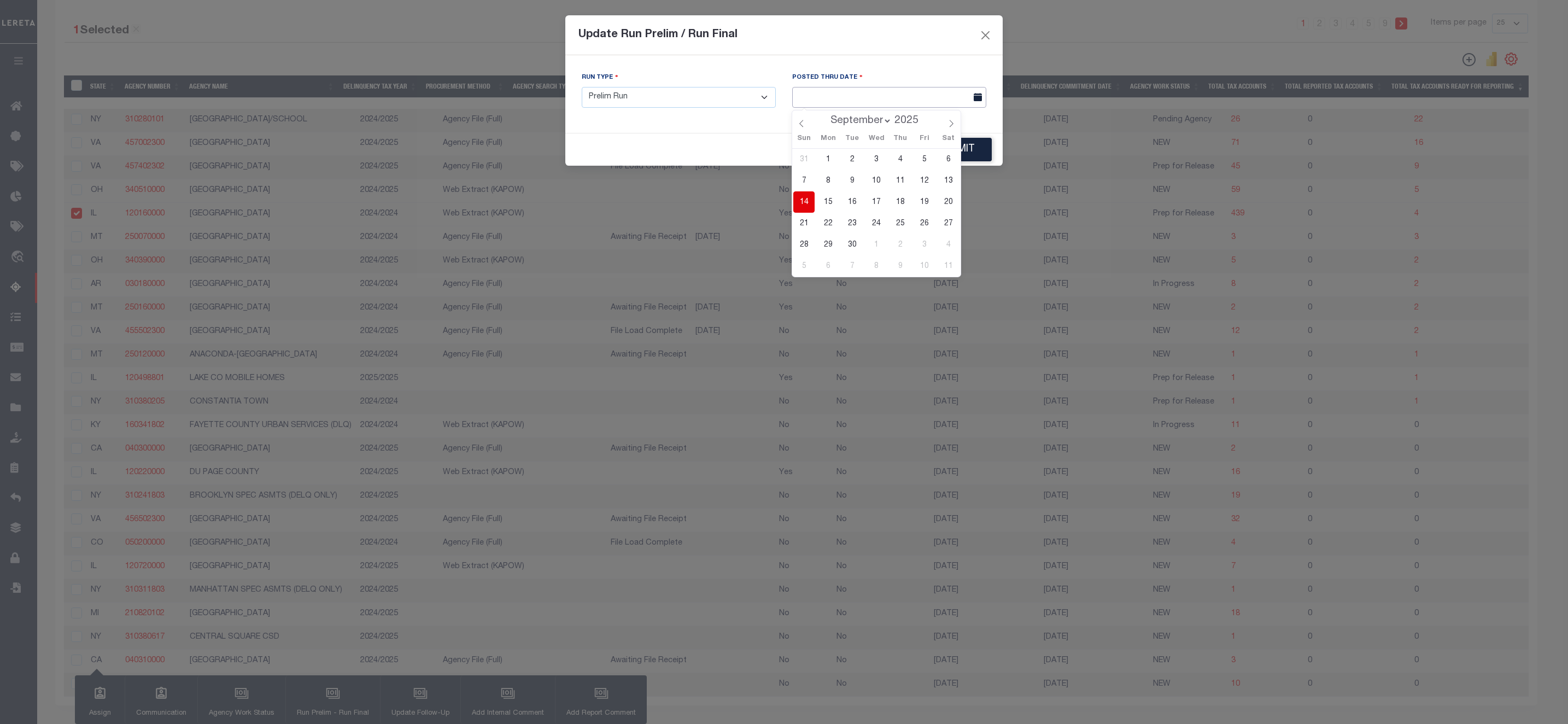
drag, startPoint x: 817, startPoint y: 97, endPoint x: 834, endPoint y: 115, distance: 24.8
click at [817, 97] on input "text" at bounding box center [889, 97] width 194 height 21
click at [808, 205] on span "14" at bounding box center [803, 202] width 21 height 21
type input "09/14/2025"
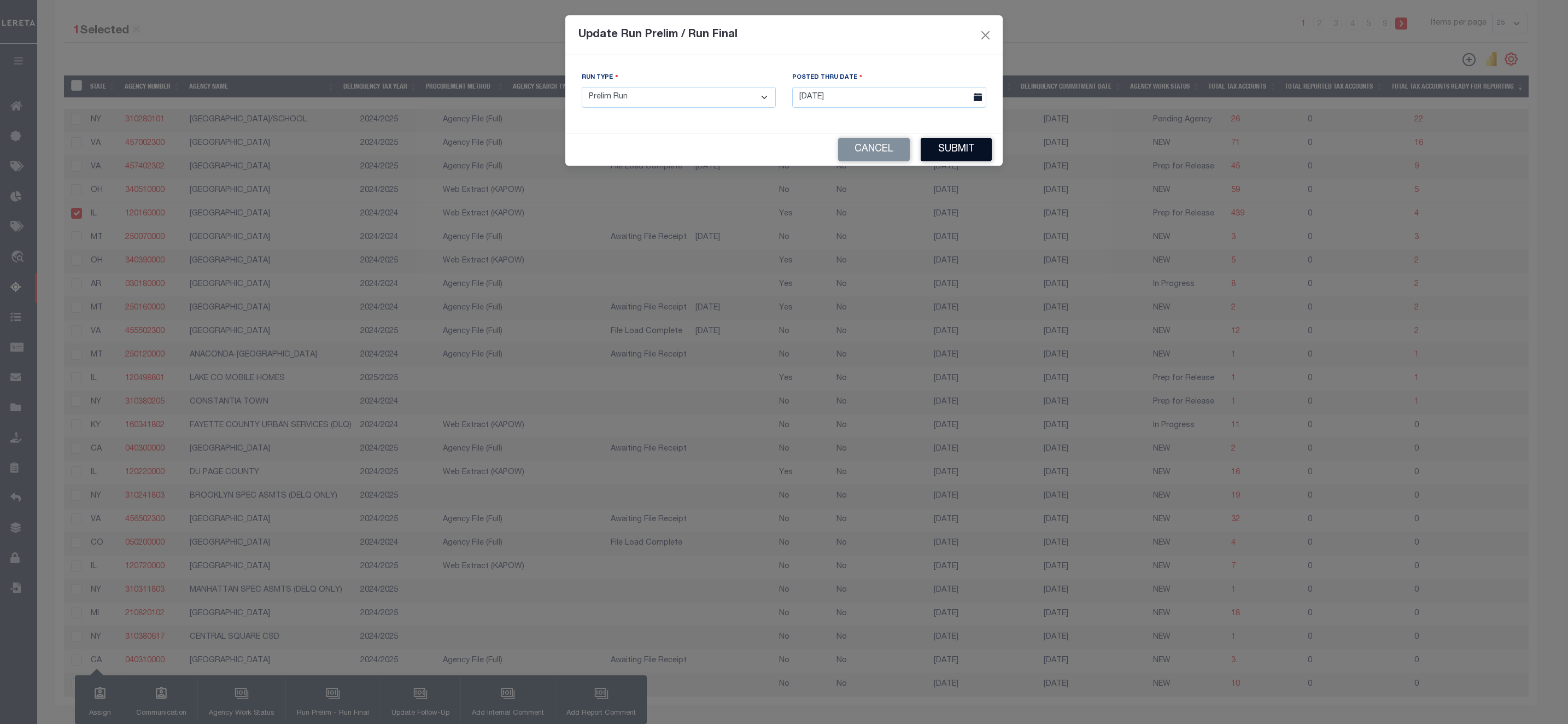
click at [973, 153] on button "Submit" at bounding box center [956, 149] width 71 height 24
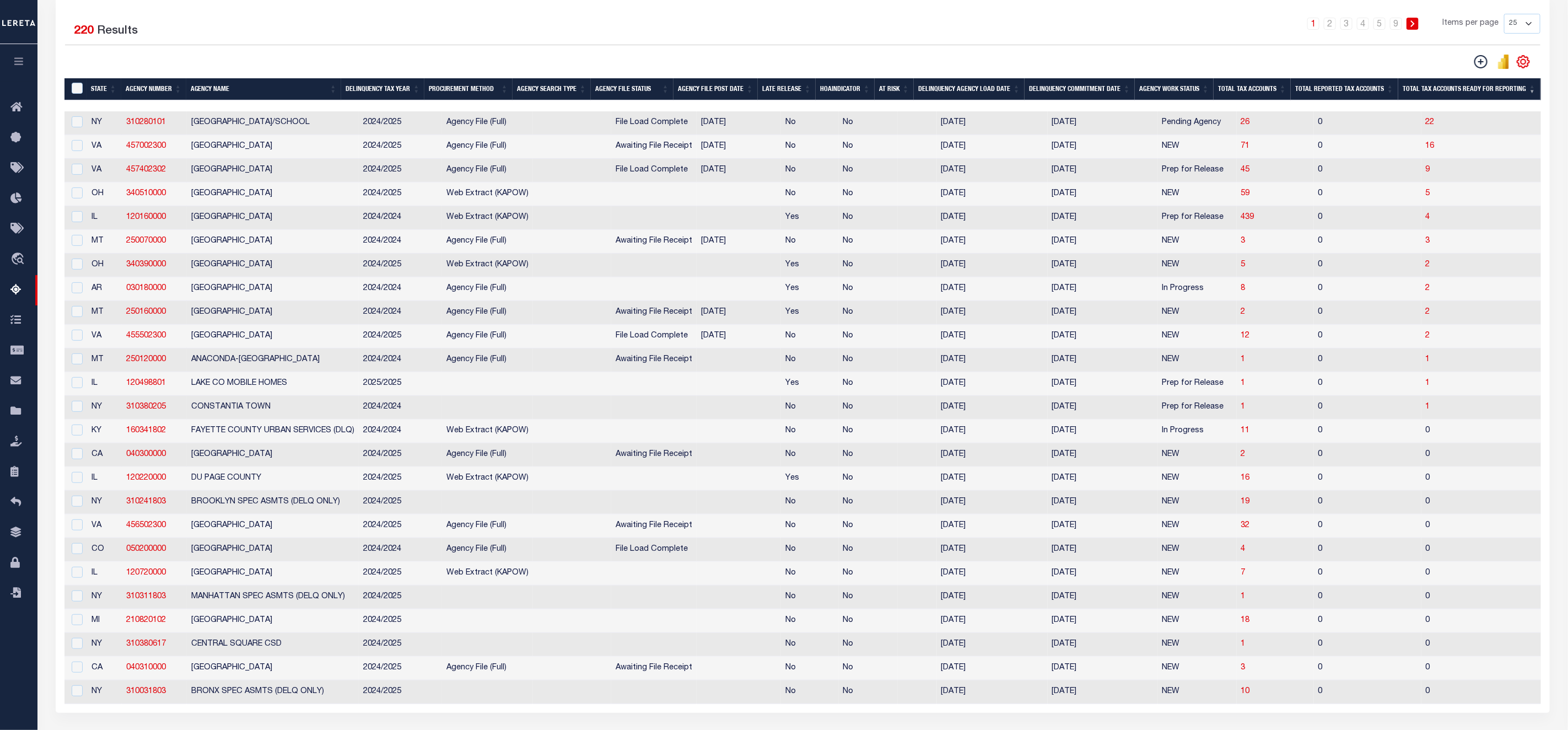
scroll to position [83, 0]
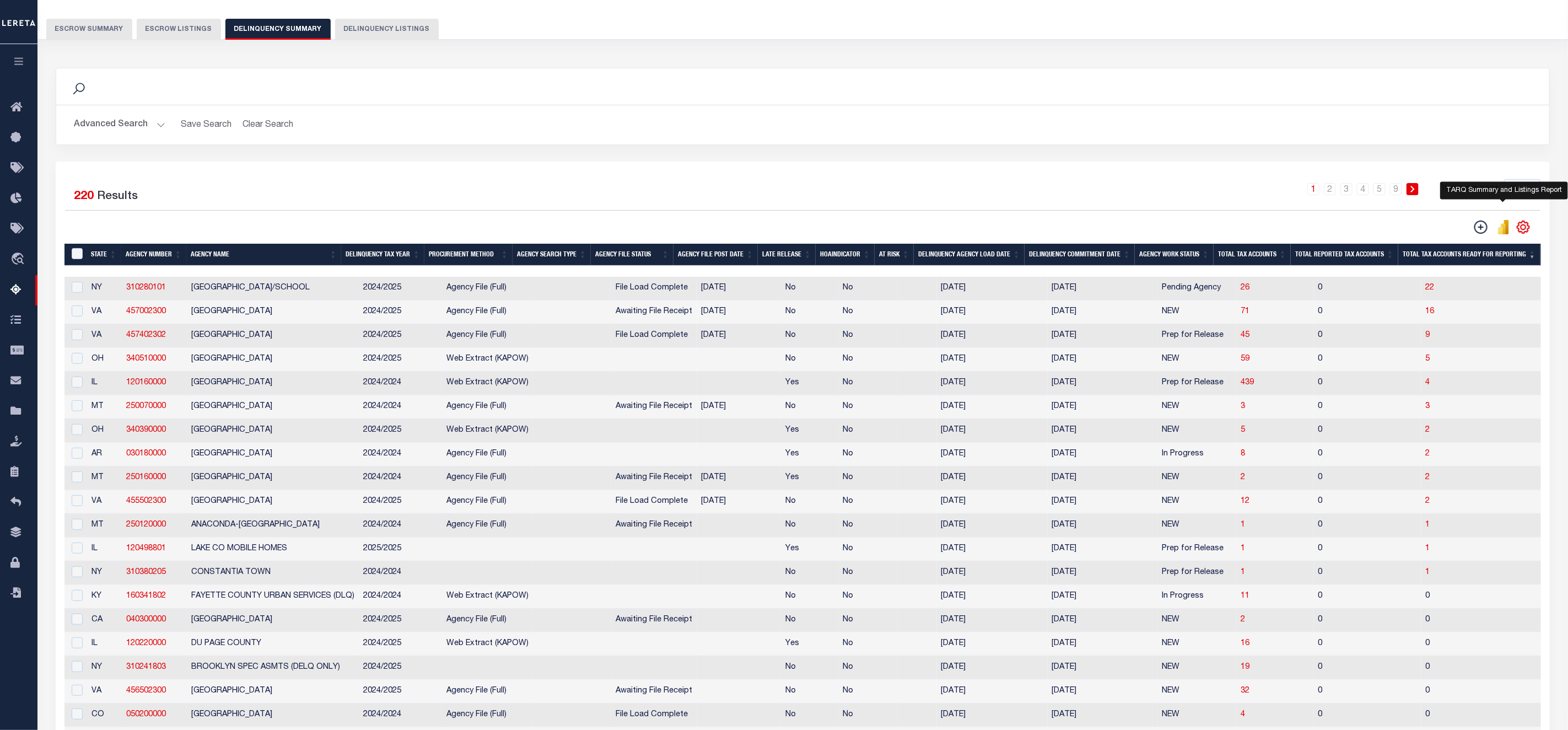
click at [1502, 235] on icon "" at bounding box center [1500, 231] width 5 height 7
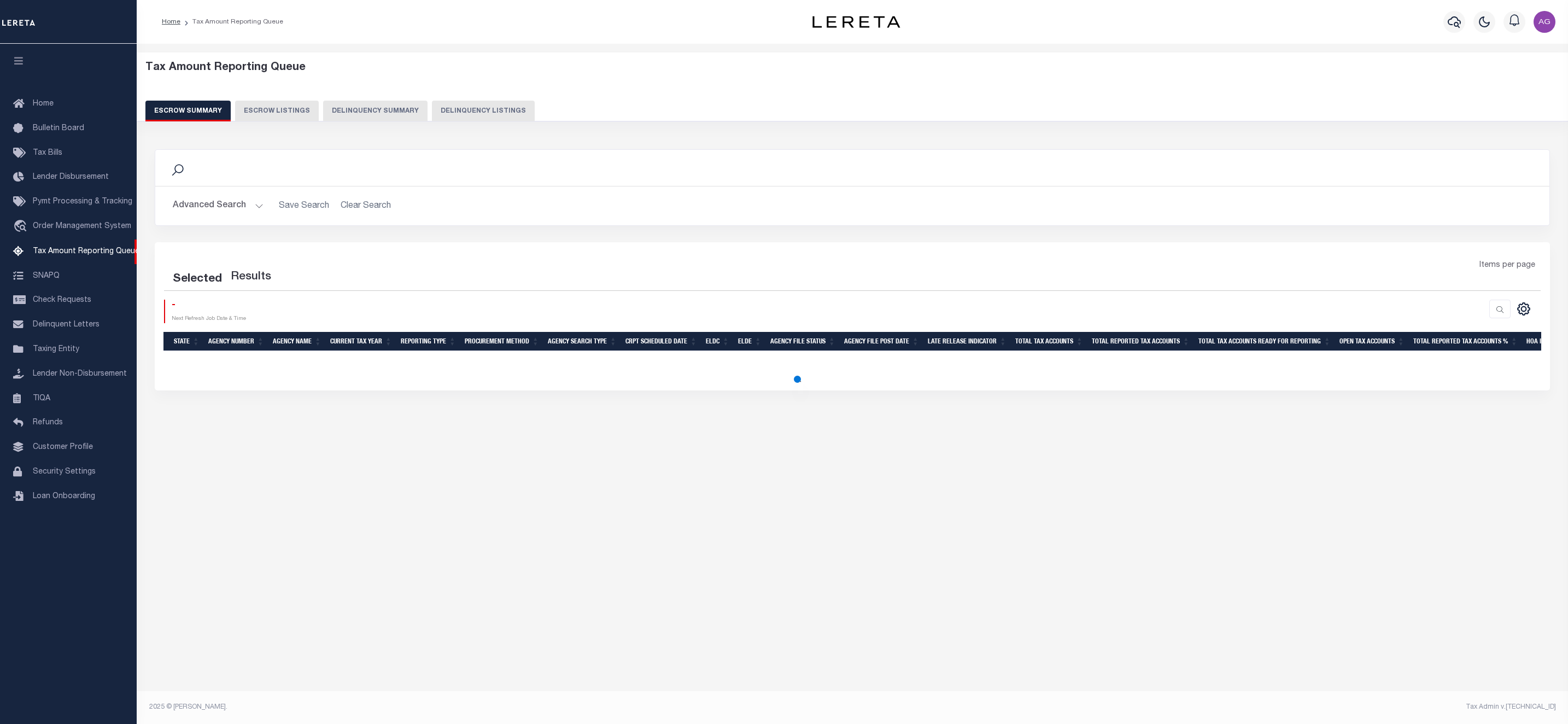
select select "100"
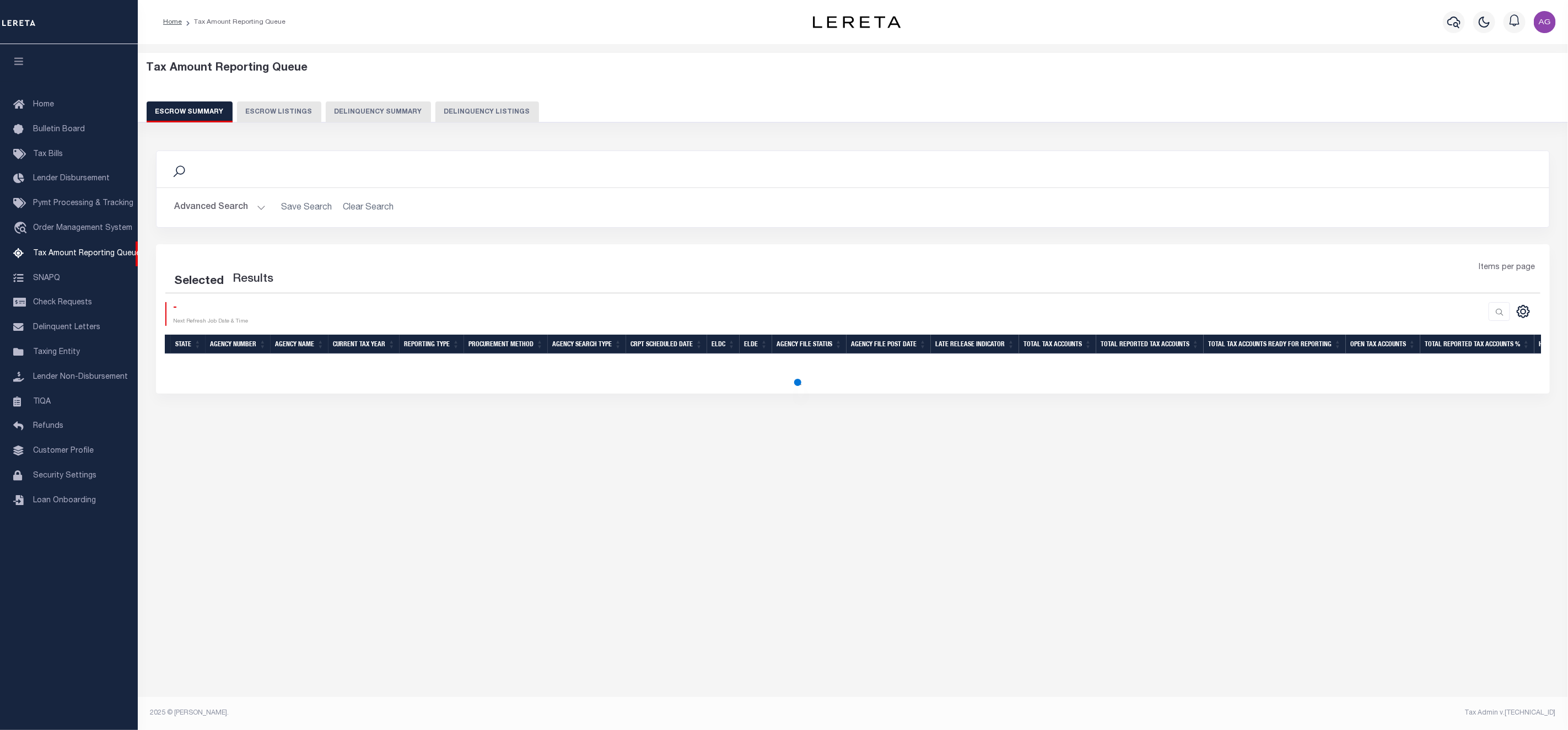
select select "100"
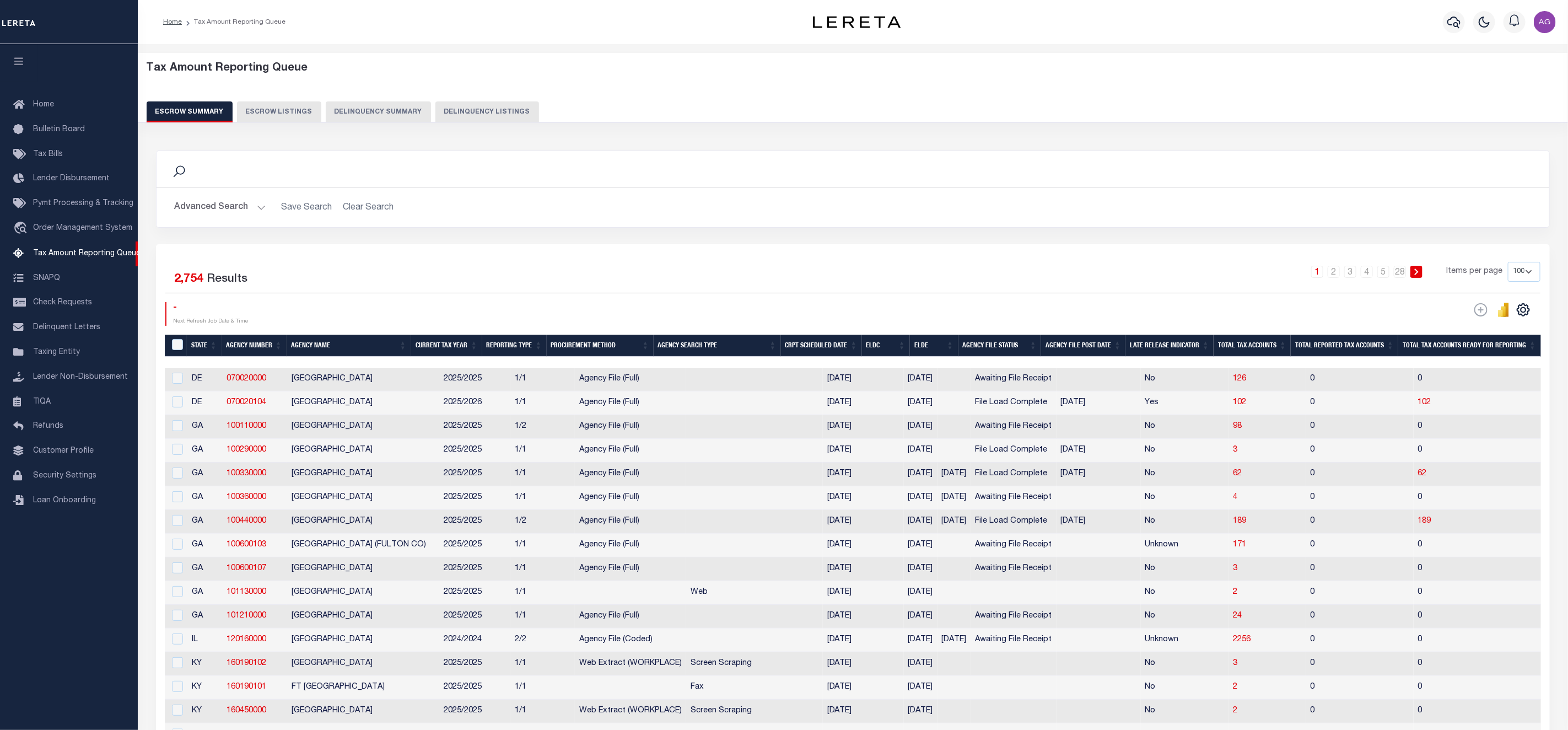
click at [338, 112] on button "Delinquency Summary" at bounding box center [379, 112] width 106 height 21
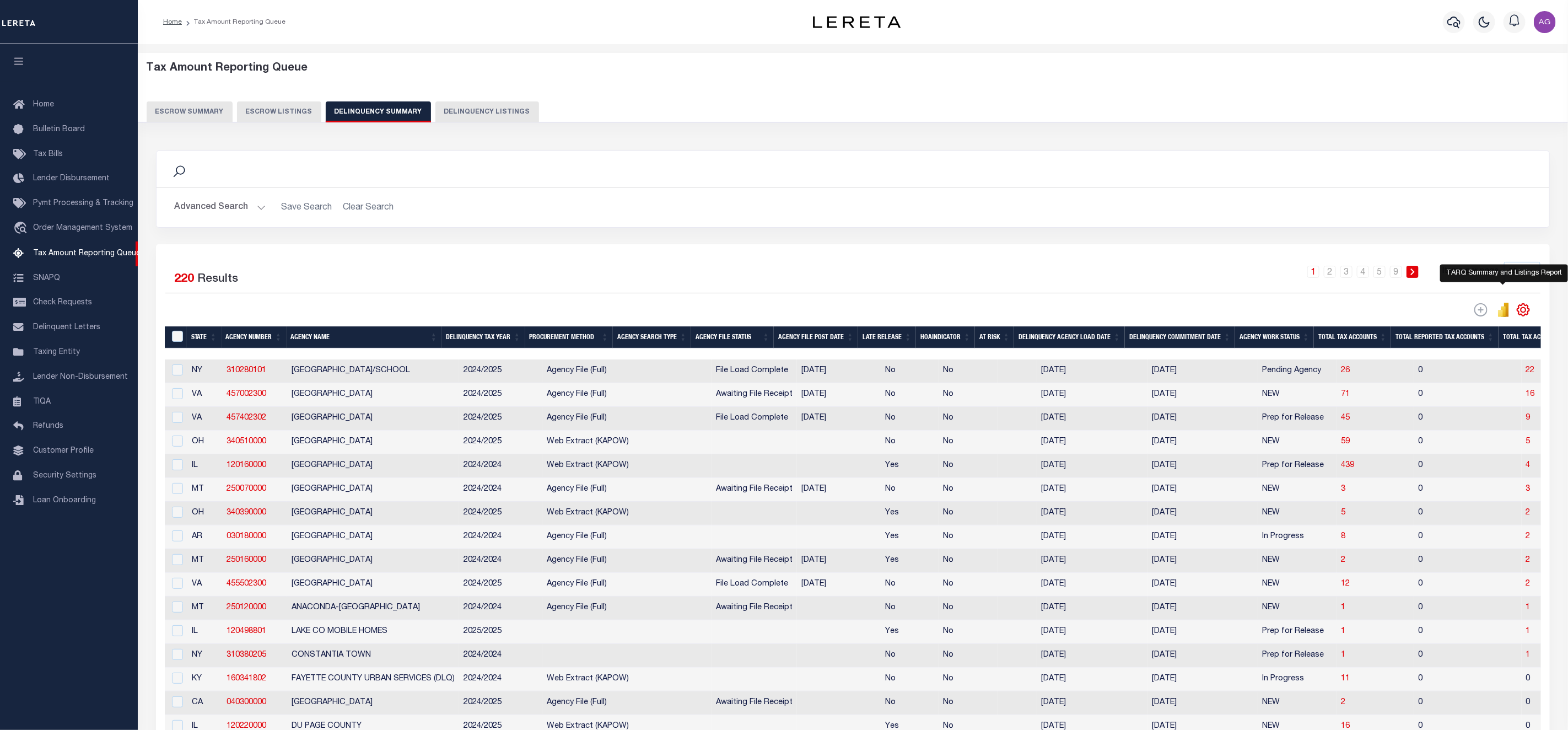
click at [1502, 314] on icon "" at bounding box center [1500, 314] width 5 height 7
click at [462, 105] on button "Delinquency Listings" at bounding box center [487, 112] width 104 height 21
select select "100"
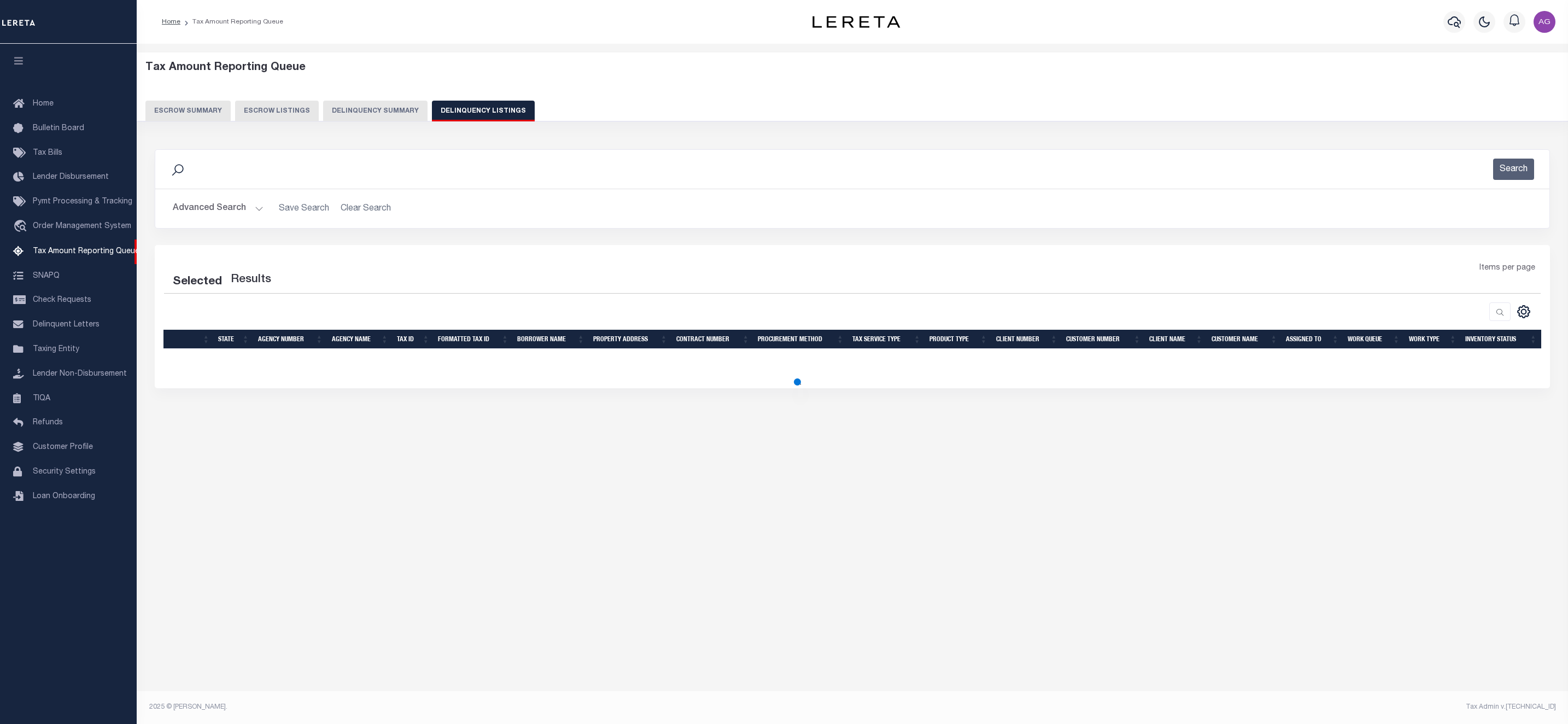
select select "100"
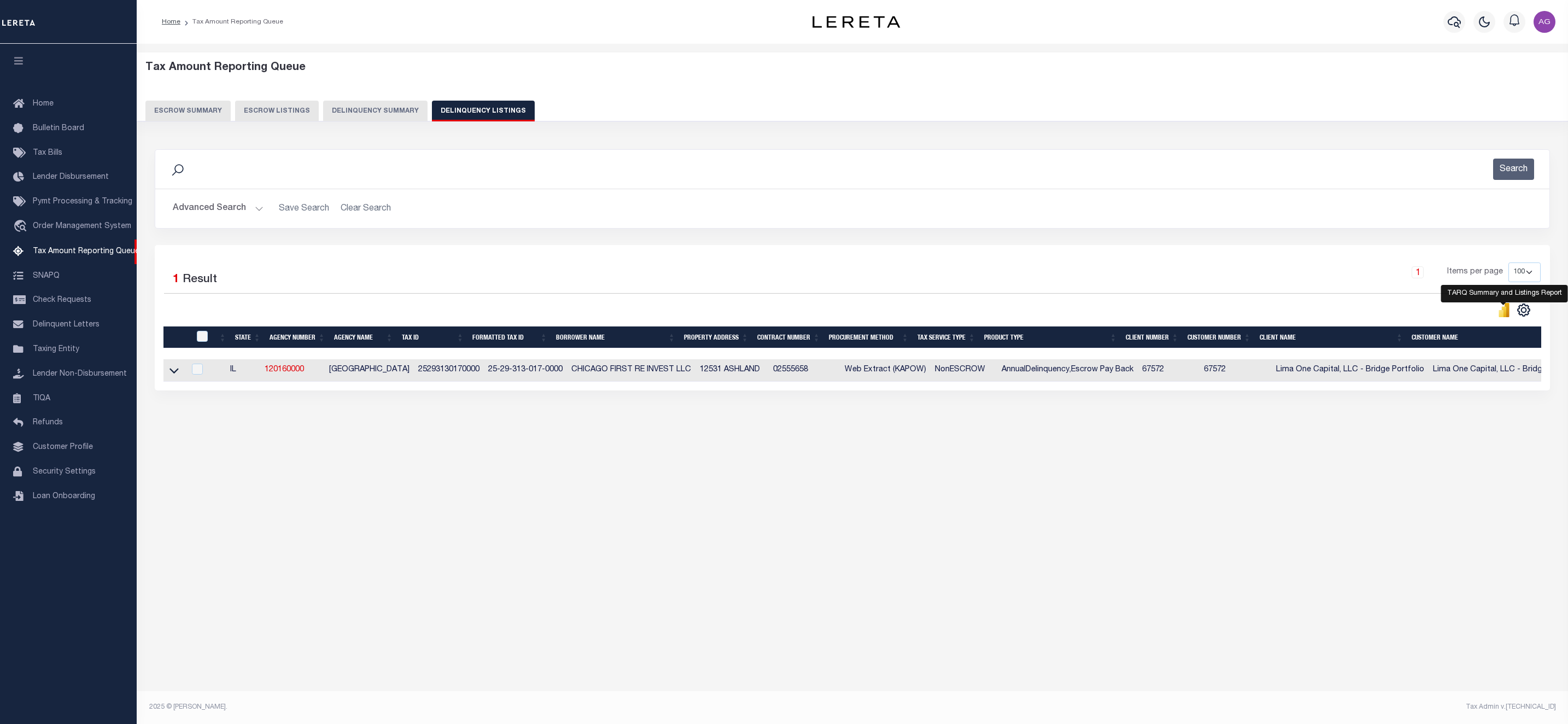
click at [1505, 317] on icon "" at bounding box center [1504, 311] width 5 height 10
click at [377, 102] on button "Delinquency Summary" at bounding box center [376, 111] width 105 height 21
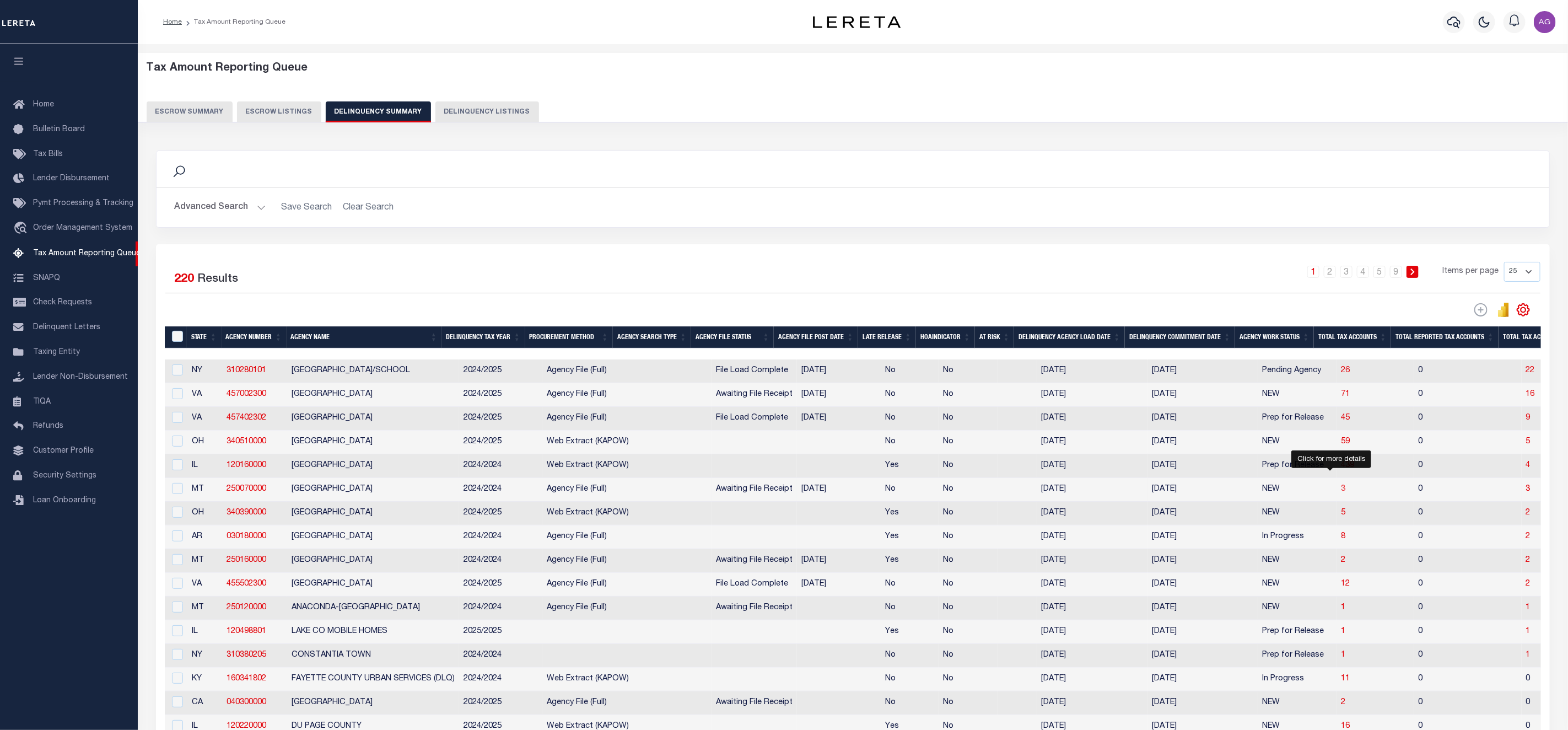
click at [1342, 493] on span "3" at bounding box center [1343, 489] width 4 height 8
select select "100"
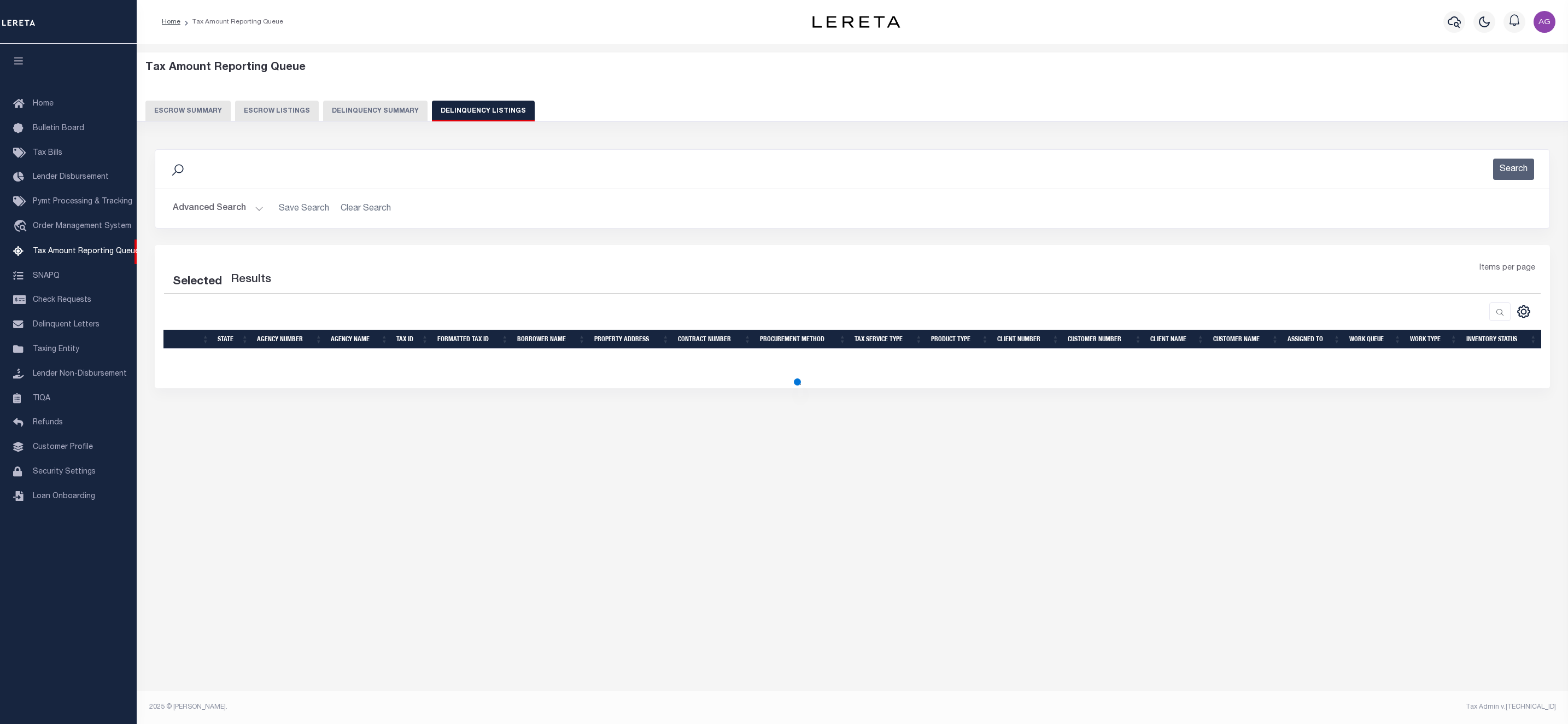
select select "100"
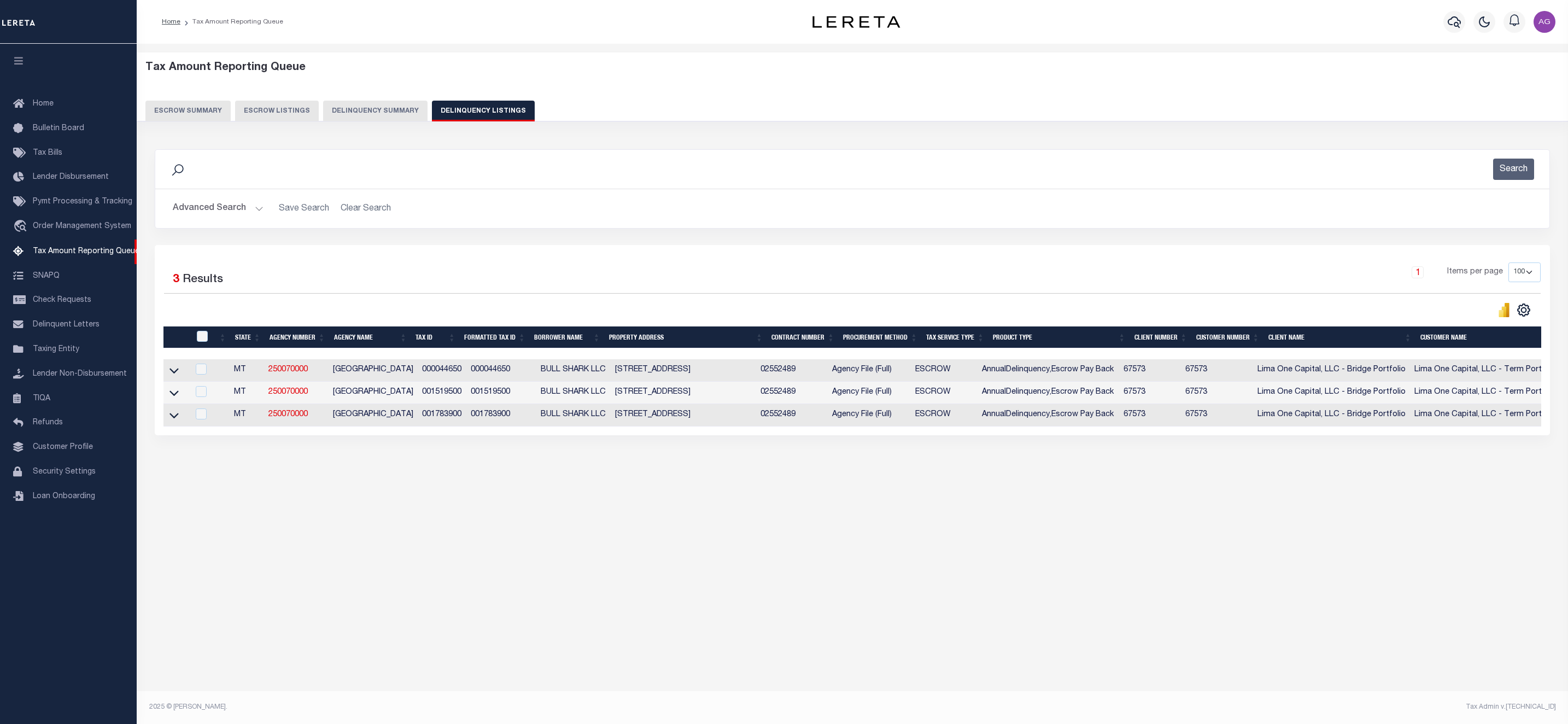
click at [393, 96] on div "Tax Amount Reporting Queue Escrow Summary Escrow Listings Delinquency Summary" at bounding box center [853, 91] width 1415 height 60
click at [389, 114] on button "Delinquency Summary" at bounding box center [376, 111] width 105 height 21
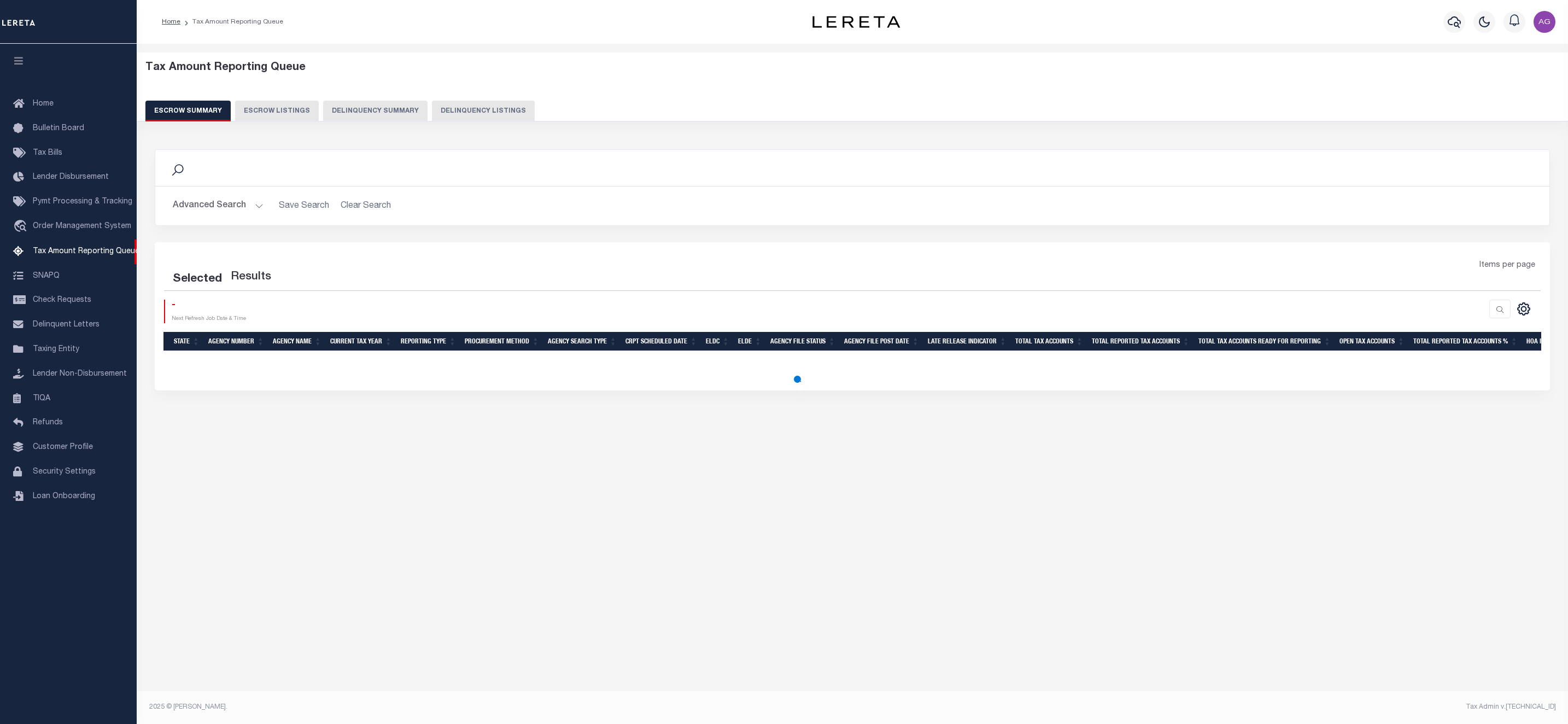
select select "100"
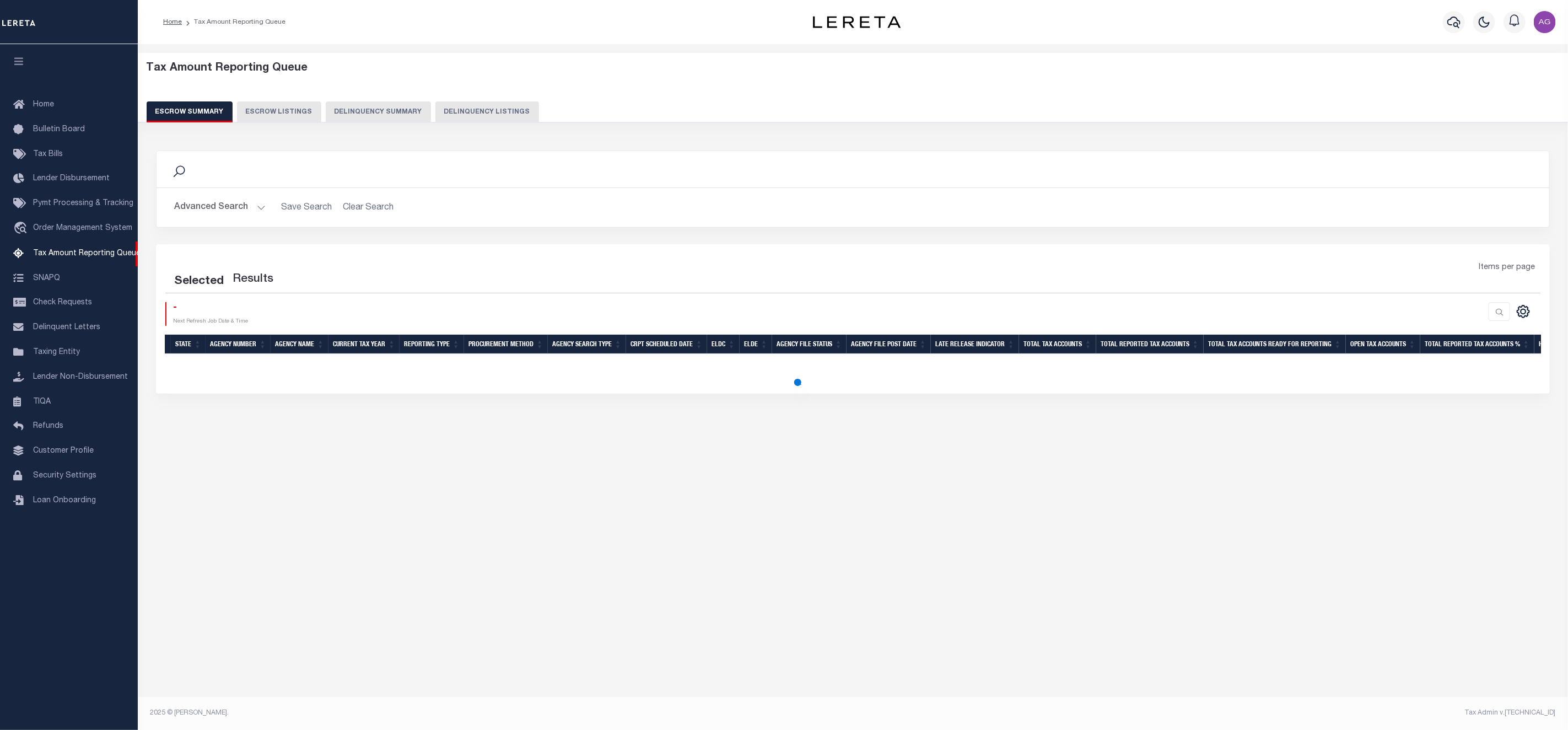
select select "100"
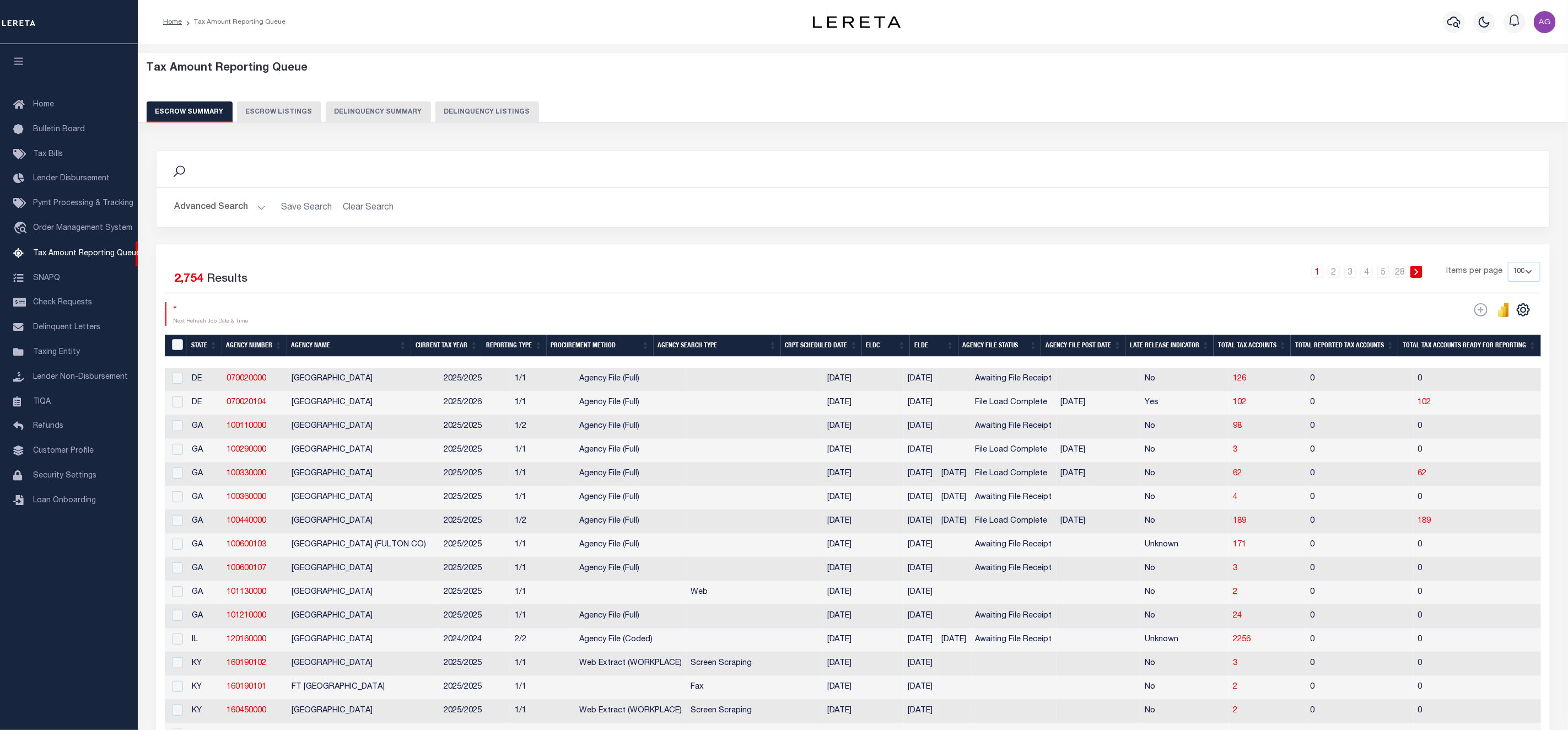
click at [382, 105] on button "Delinquency Summary" at bounding box center [379, 112] width 106 height 21
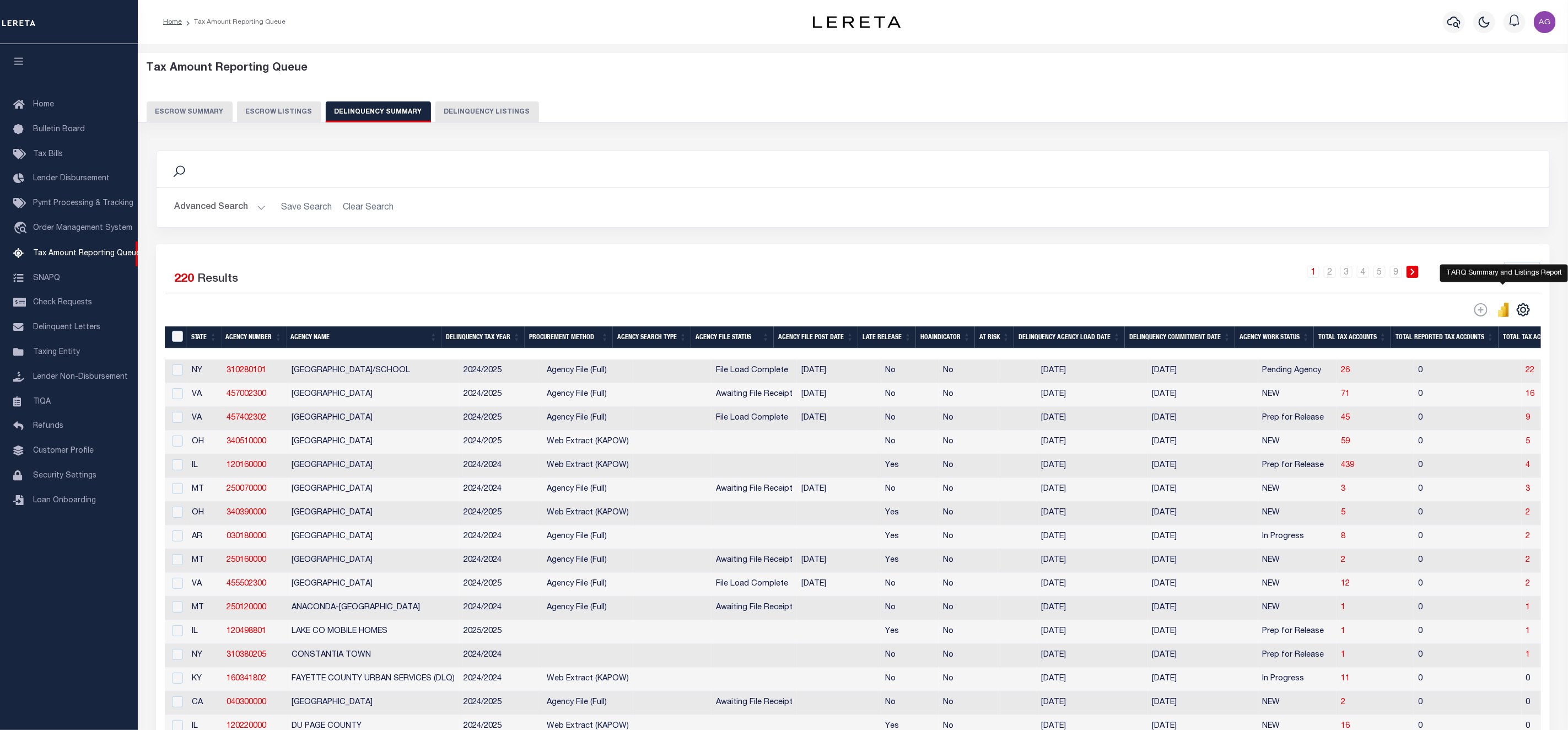
click at [1504, 317] on icon "" at bounding box center [1504, 311] width 5 height 10
click at [1497, 311] on icon "" at bounding box center [1504, 309] width 12 height 14
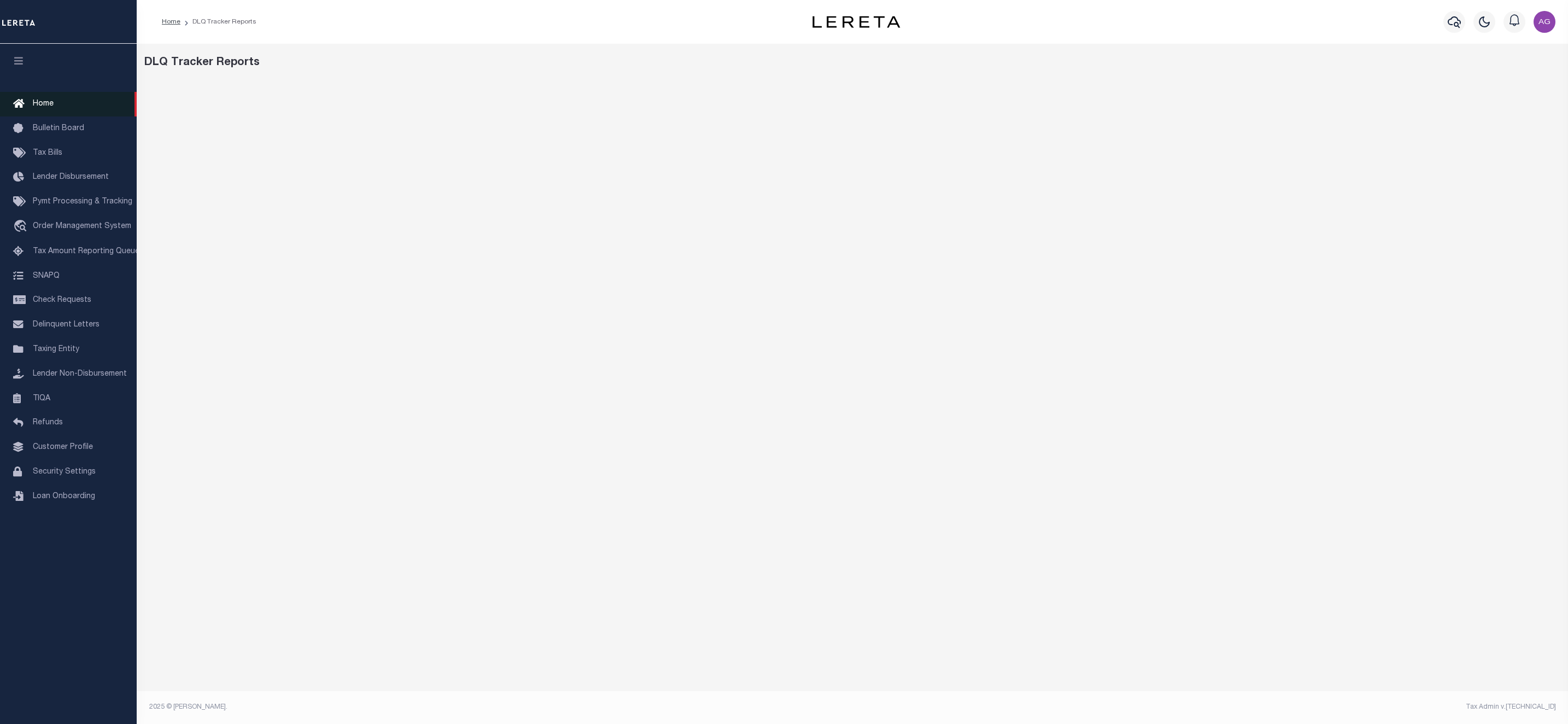
drag, startPoint x: 0, startPoint y: 0, endPoint x: 68, endPoint y: 102, distance: 122.6
click at [56, 99] on link "Home" at bounding box center [68, 104] width 137 height 24
click at [41, 104] on span "Home" at bounding box center [43, 104] width 21 height 8
